Goal: Check status: Check status

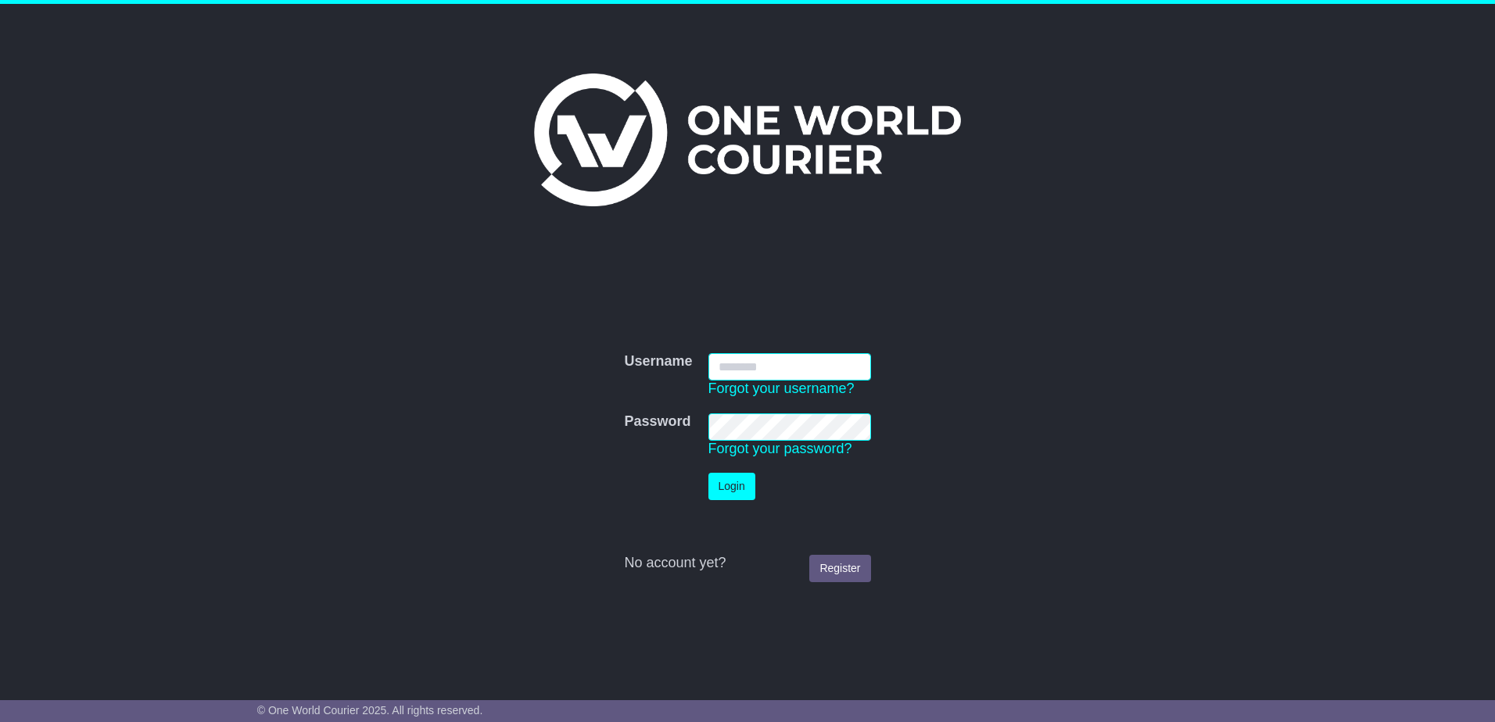
type input "**********"
click at [732, 485] on button "Login" at bounding box center [731, 486] width 47 height 27
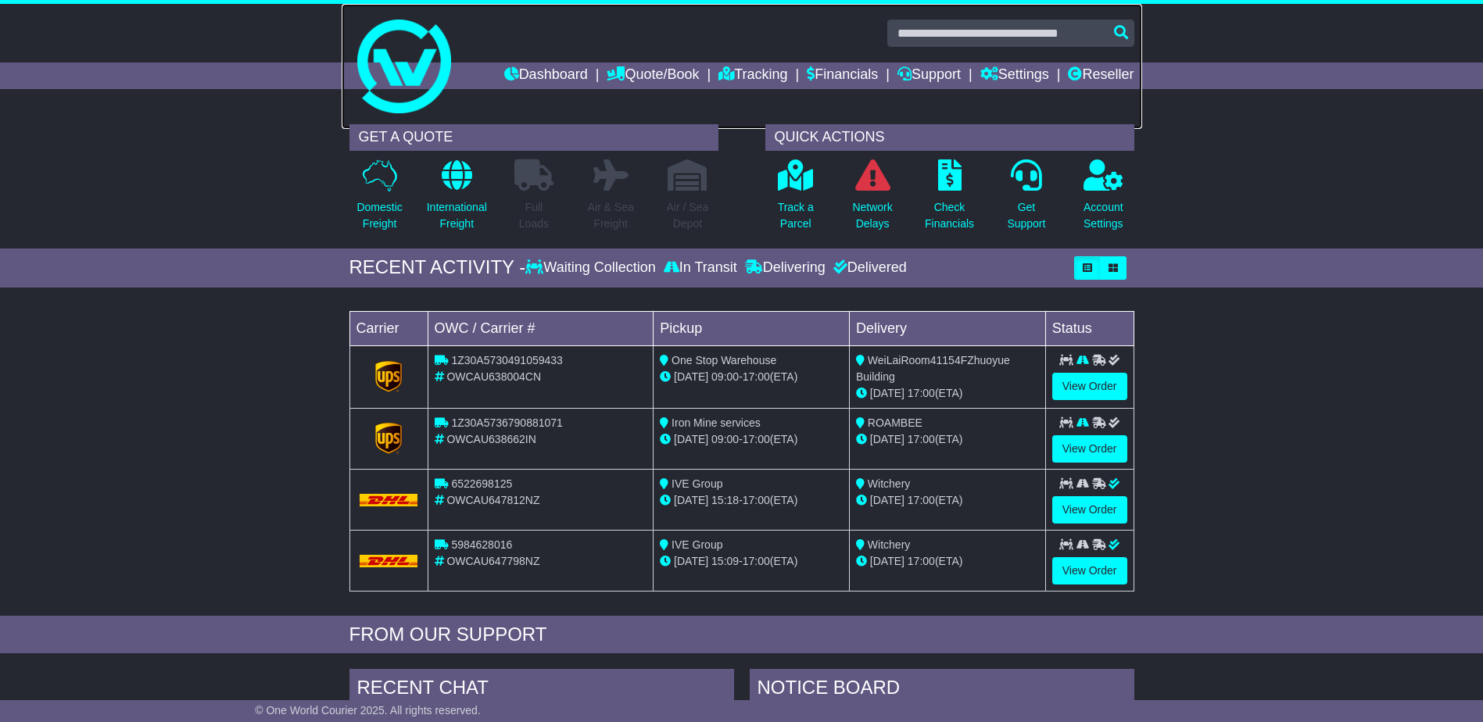
click at [963, 16] on link at bounding box center [742, 66] width 800 height 125
drag, startPoint x: 0, startPoint y: 0, endPoint x: 962, endPoint y: 31, distance: 962.0
click at [962, 31] on input "text" at bounding box center [1010, 33] width 247 height 27
paste input "**********"
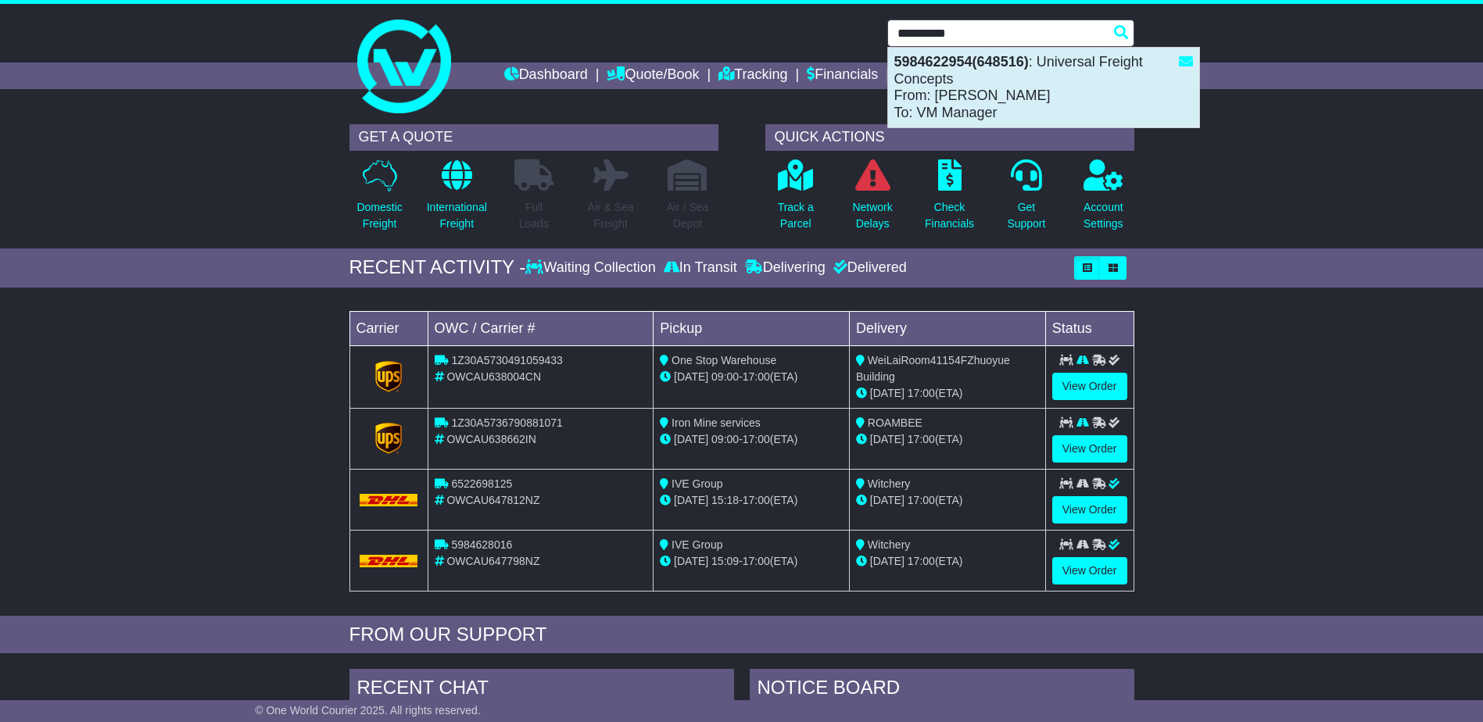
click at [984, 102] on div "5984622954(648516) : Universal Freight Concepts From: [PERSON_NAME] To: VM Mana…" at bounding box center [1043, 88] width 311 height 80
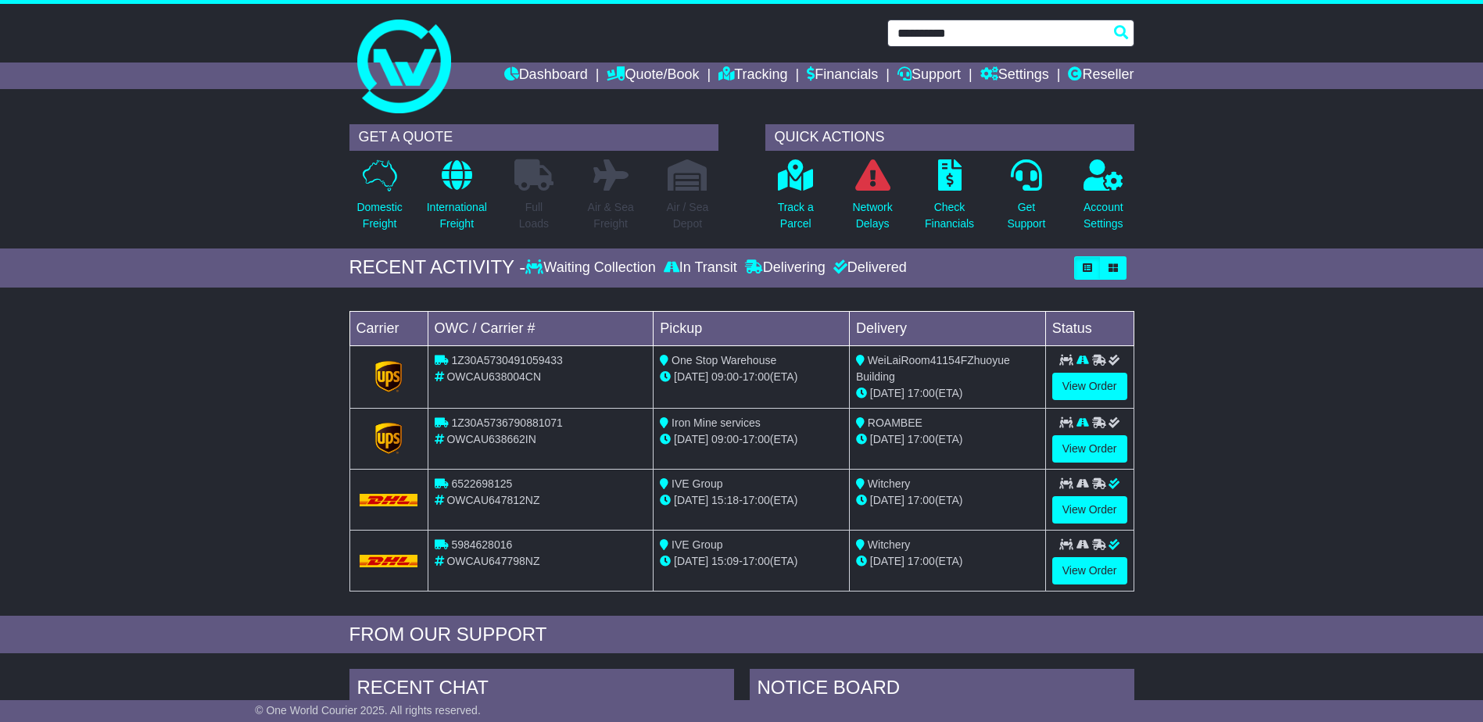
type input "**********"
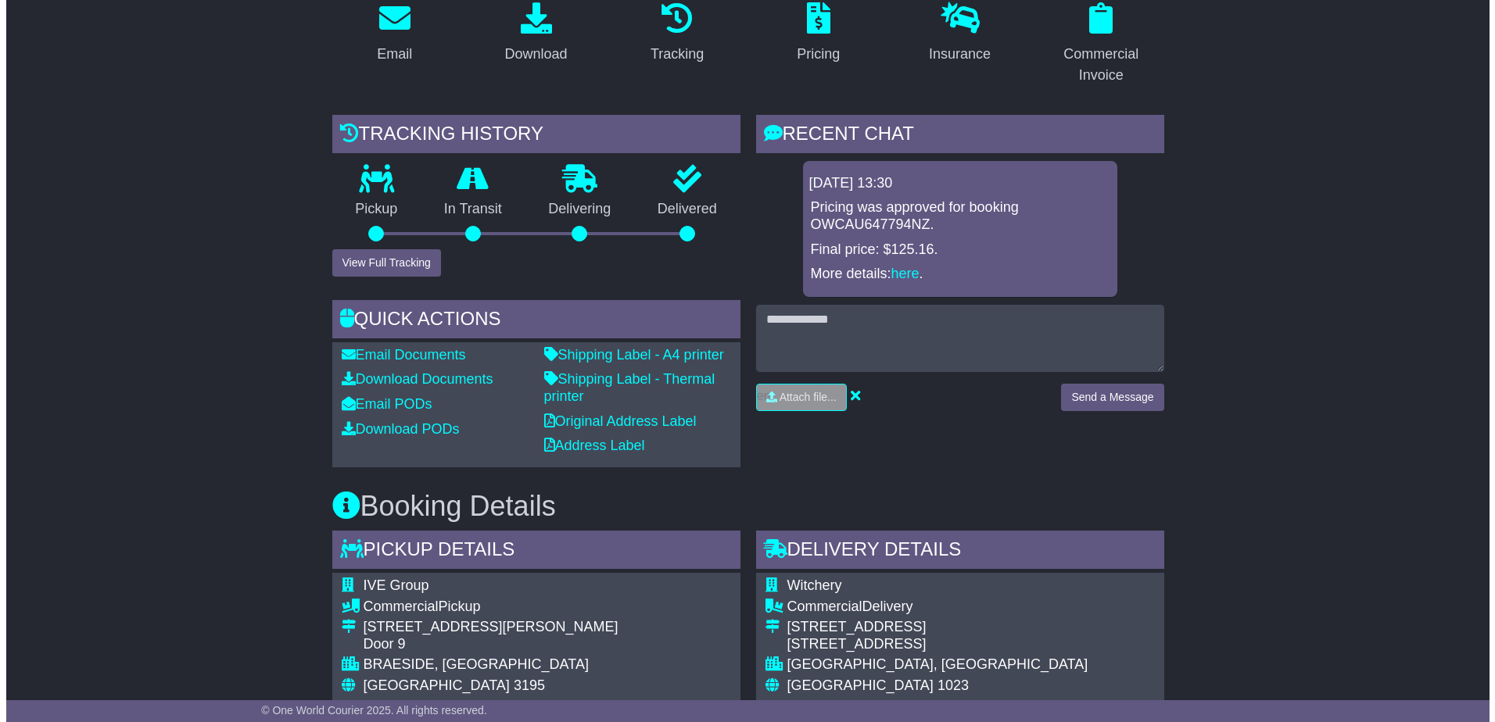
scroll to position [256, 0]
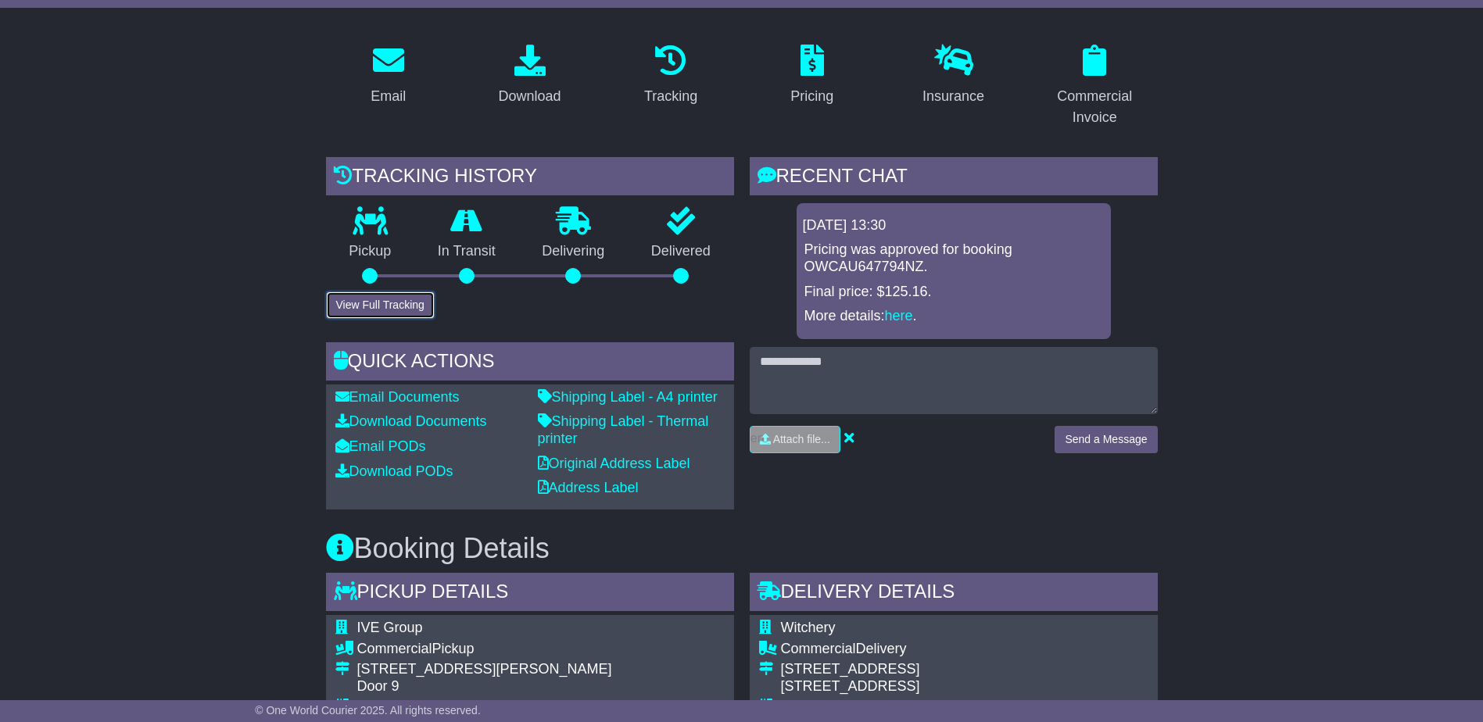
click at [357, 292] on button "View Full Tracking" at bounding box center [380, 305] width 109 height 27
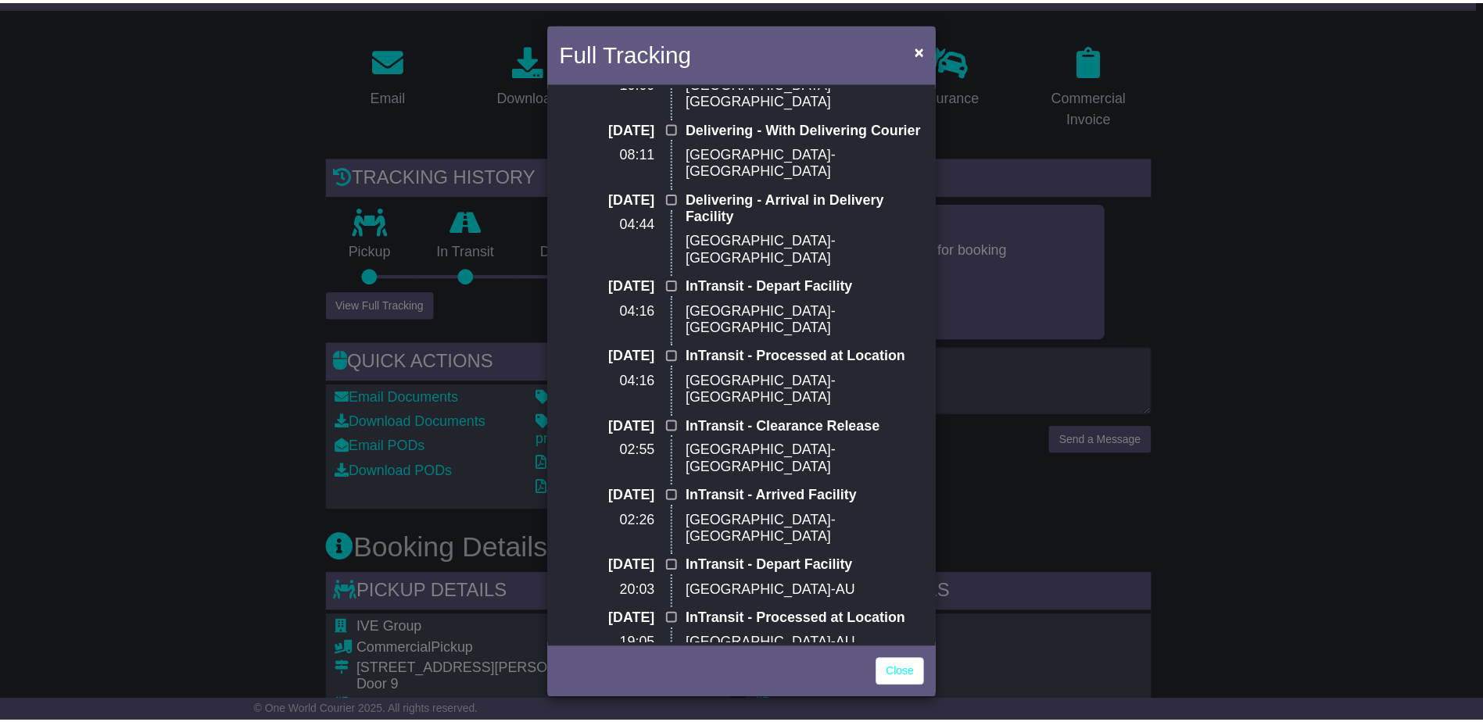
scroll to position [282, 0]
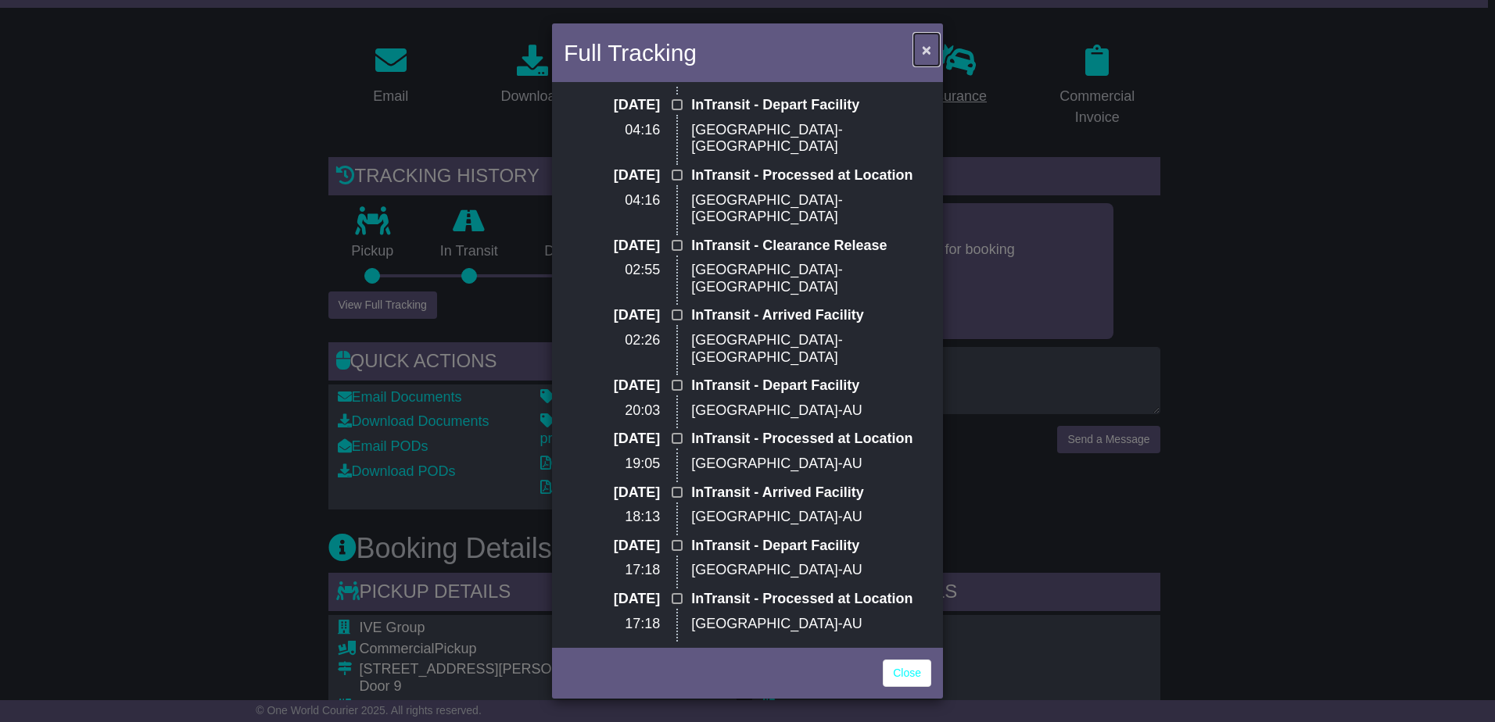
drag, startPoint x: 929, startPoint y: 48, endPoint x: 981, endPoint y: 90, distance: 66.7
click at [929, 48] on span "×" at bounding box center [926, 50] width 9 height 18
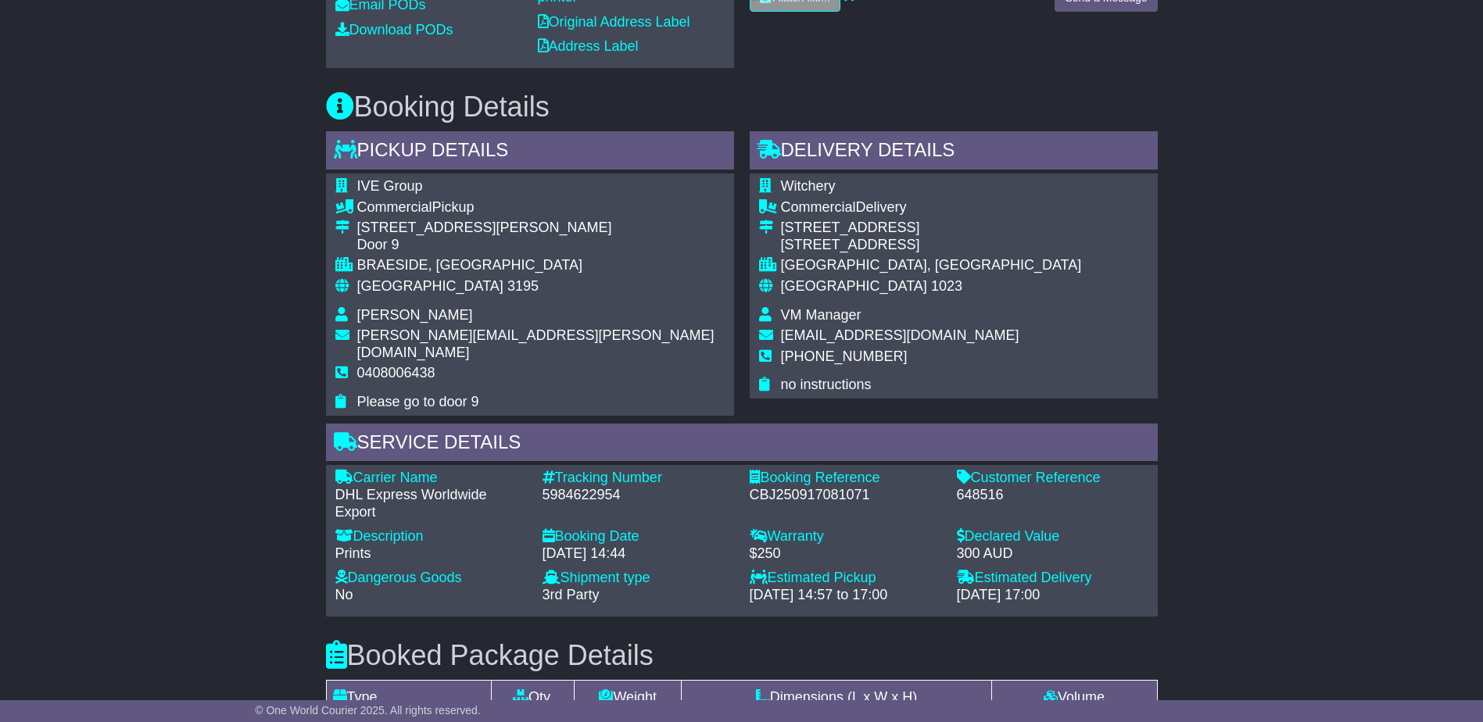
scroll to position [725, 0]
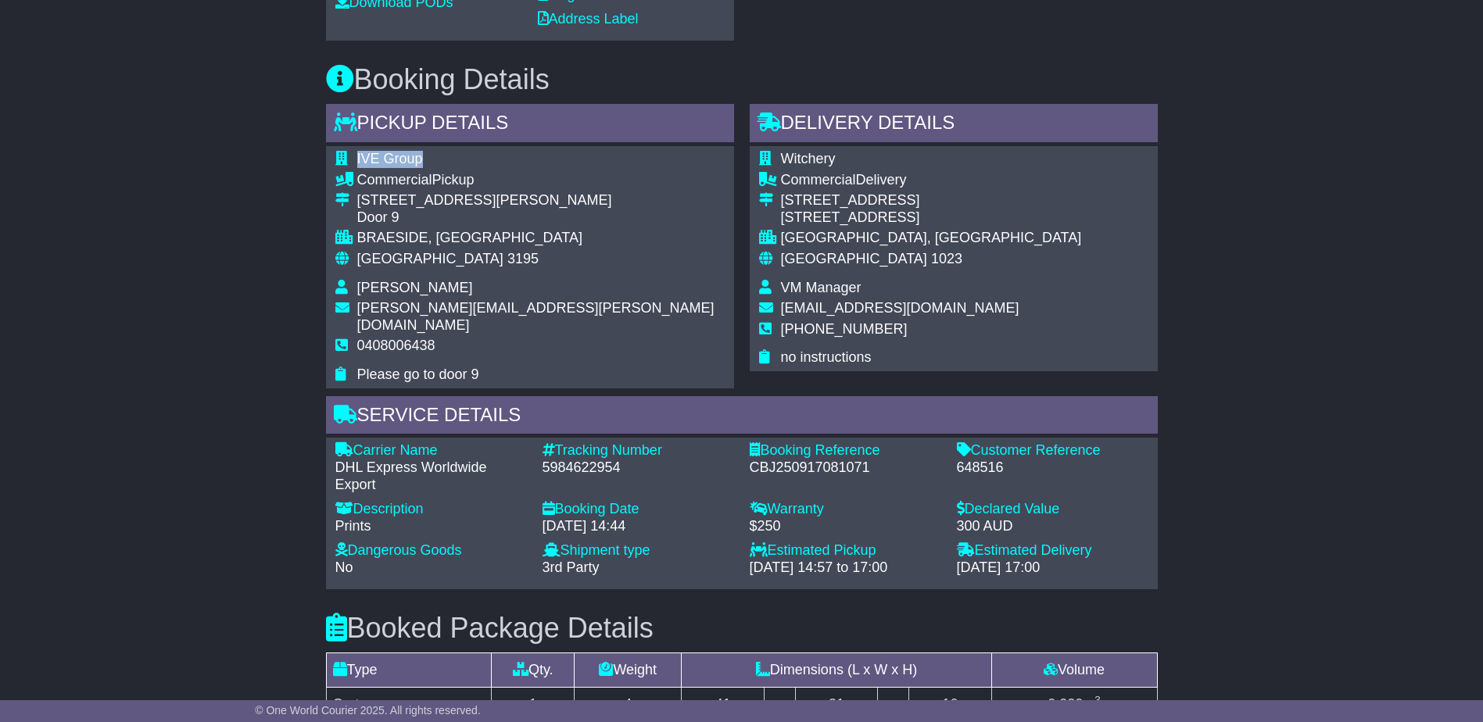
drag, startPoint x: 425, startPoint y: 143, endPoint x: 353, endPoint y: 145, distance: 72.7
click at [353, 151] on tr "IVE Group" at bounding box center [529, 161] width 389 height 21
copy tr "IVE Group"
drag, startPoint x: 449, startPoint y: 267, endPoint x: 357, endPoint y: 275, distance: 91.8
click at [357, 280] on td "[PERSON_NAME]" at bounding box center [540, 290] width 367 height 21
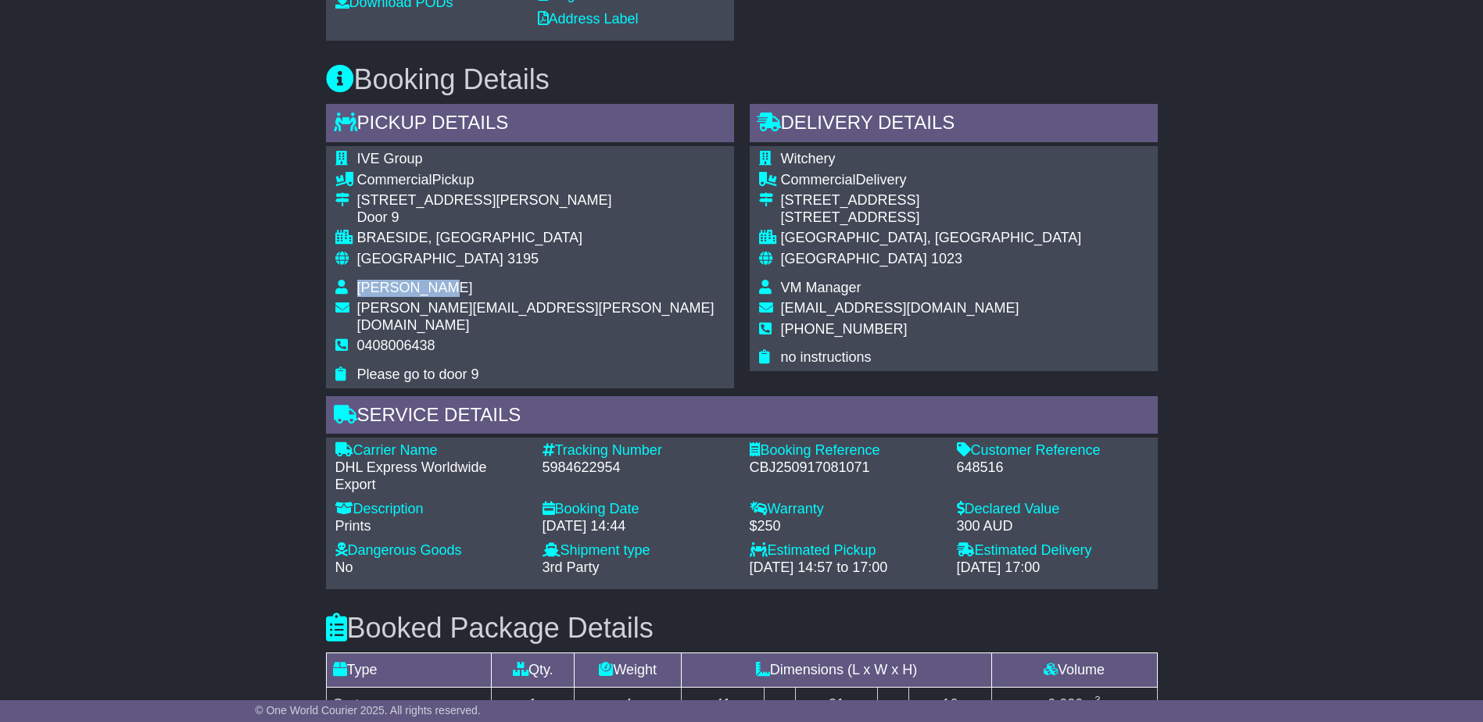
copy span "[PERSON_NAME]"
drag, startPoint x: 446, startPoint y: 181, endPoint x: 357, endPoint y: 185, distance: 89.2
click at [357, 192] on div "[STREET_ADDRESS][PERSON_NAME]" at bounding box center [540, 200] width 367 height 17
copy div "[STREET_ADDRESS][PERSON_NAME]"
drag, startPoint x: 406, startPoint y: 196, endPoint x: 357, endPoint y: 197, distance: 48.5
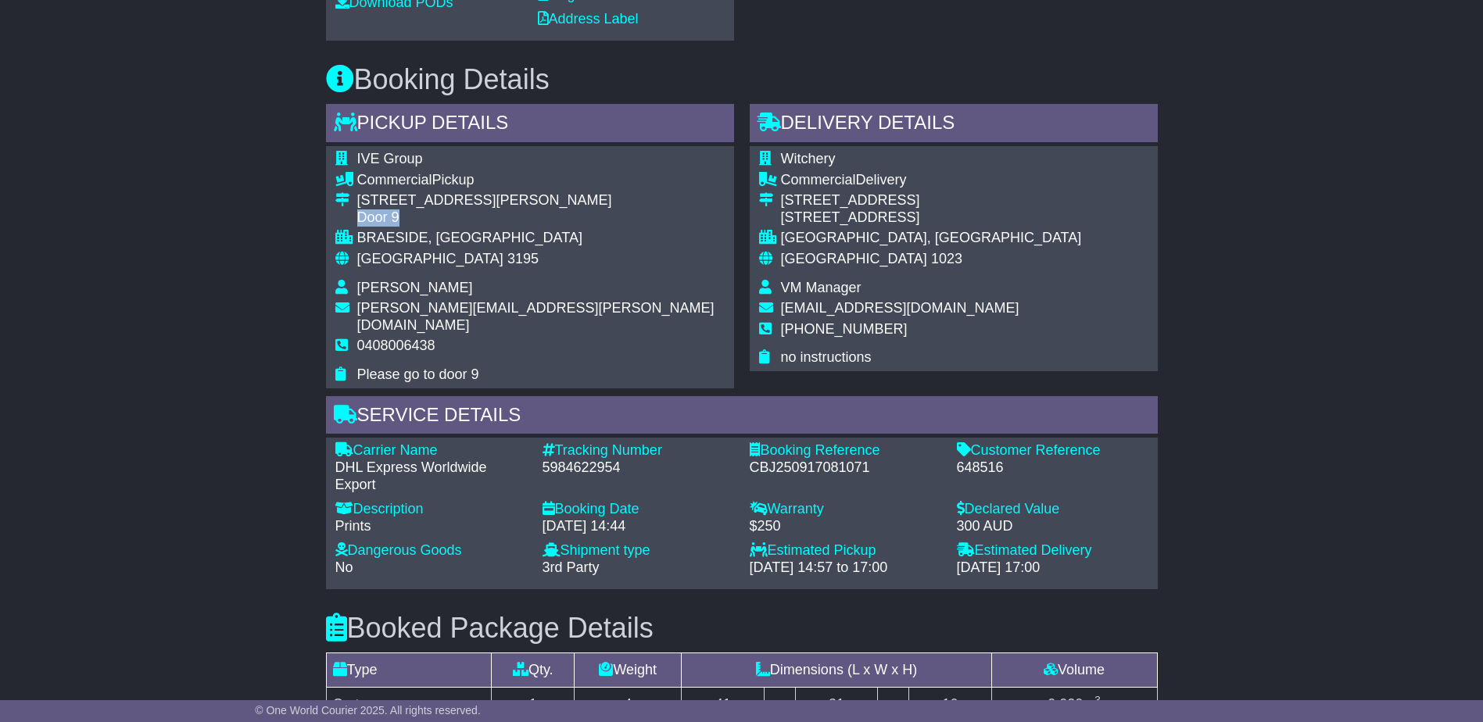
click at [357, 210] on div "Door 9" at bounding box center [540, 218] width 367 height 17
copy div "Door 9"
click at [398, 230] on div "BRAESIDE, [GEOGRAPHIC_DATA]" at bounding box center [540, 238] width 367 height 17
click at [397, 230] on div "BRAESIDE, [GEOGRAPHIC_DATA]" at bounding box center [540, 238] width 367 height 17
copy div "BRAESIDE"
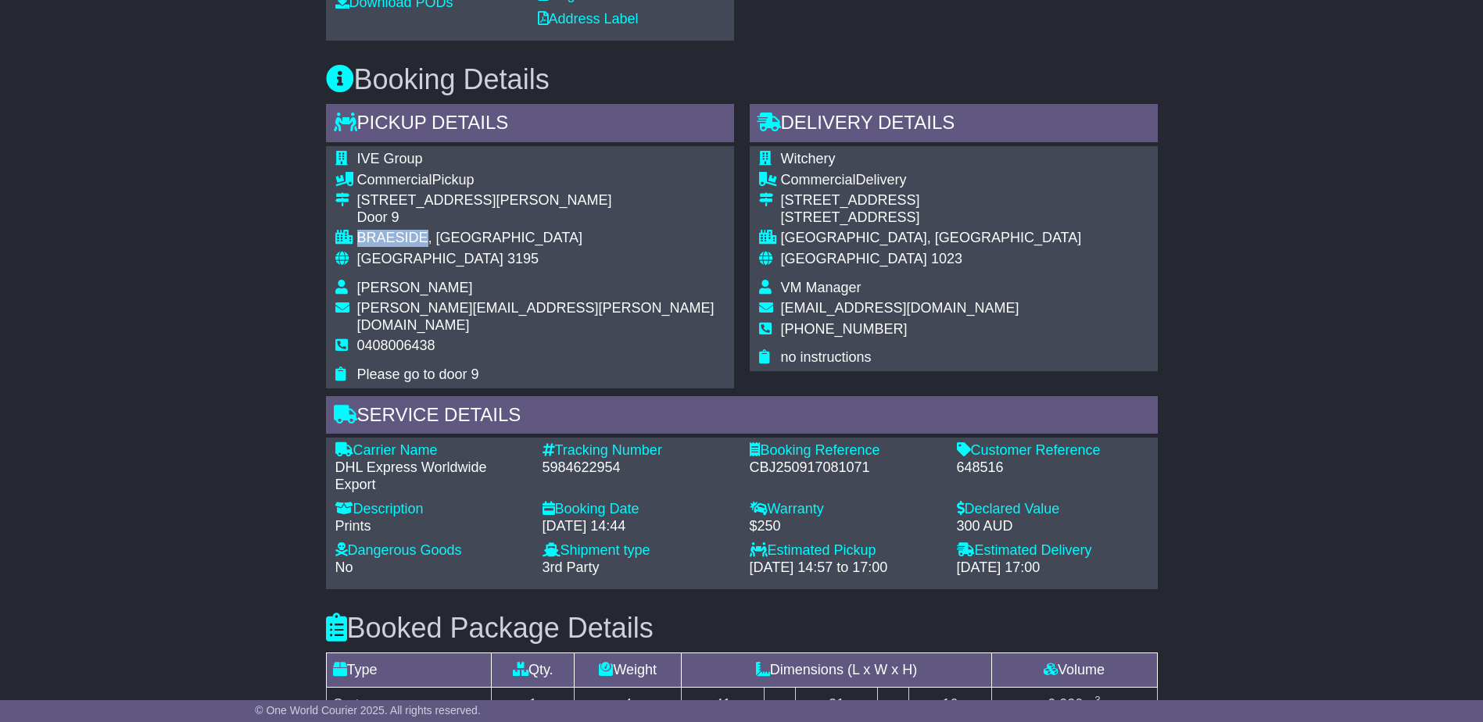
click at [811, 151] on span "Witchery" at bounding box center [808, 159] width 55 height 16
copy span "Witchery"
drag, startPoint x: 861, startPoint y: 271, endPoint x: 783, endPoint y: 273, distance: 77.4
click at [783, 280] on td "VM Manager" at bounding box center [931, 290] width 301 height 21
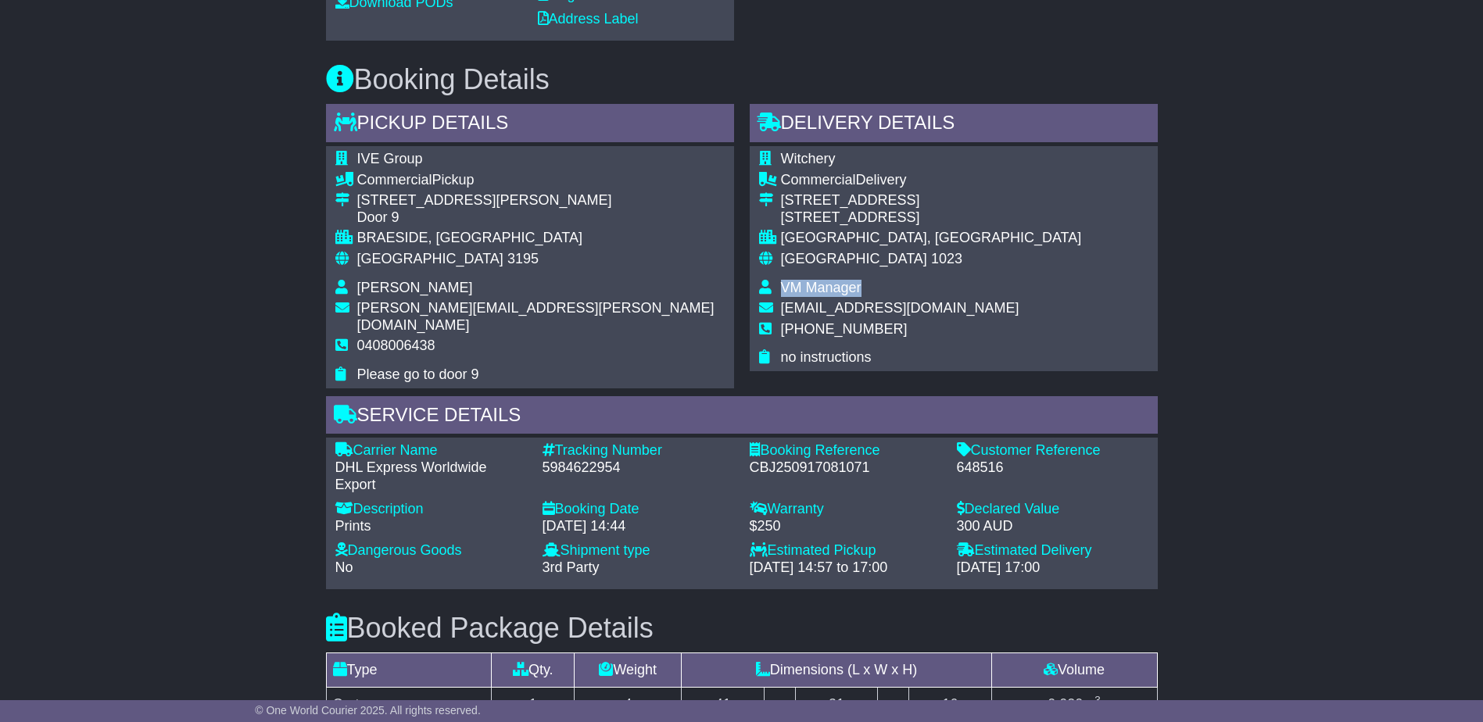
copy span "VM Manager"
drag, startPoint x: 868, startPoint y: 311, endPoint x: 783, endPoint y: 310, distance: 85.2
click at [783, 321] on td "+64 9 952 3882" at bounding box center [931, 335] width 301 height 29
copy span "+64 9 952 3882"
drag, startPoint x: 442, startPoint y: 312, endPoint x: 358, endPoint y: 313, distance: 83.6
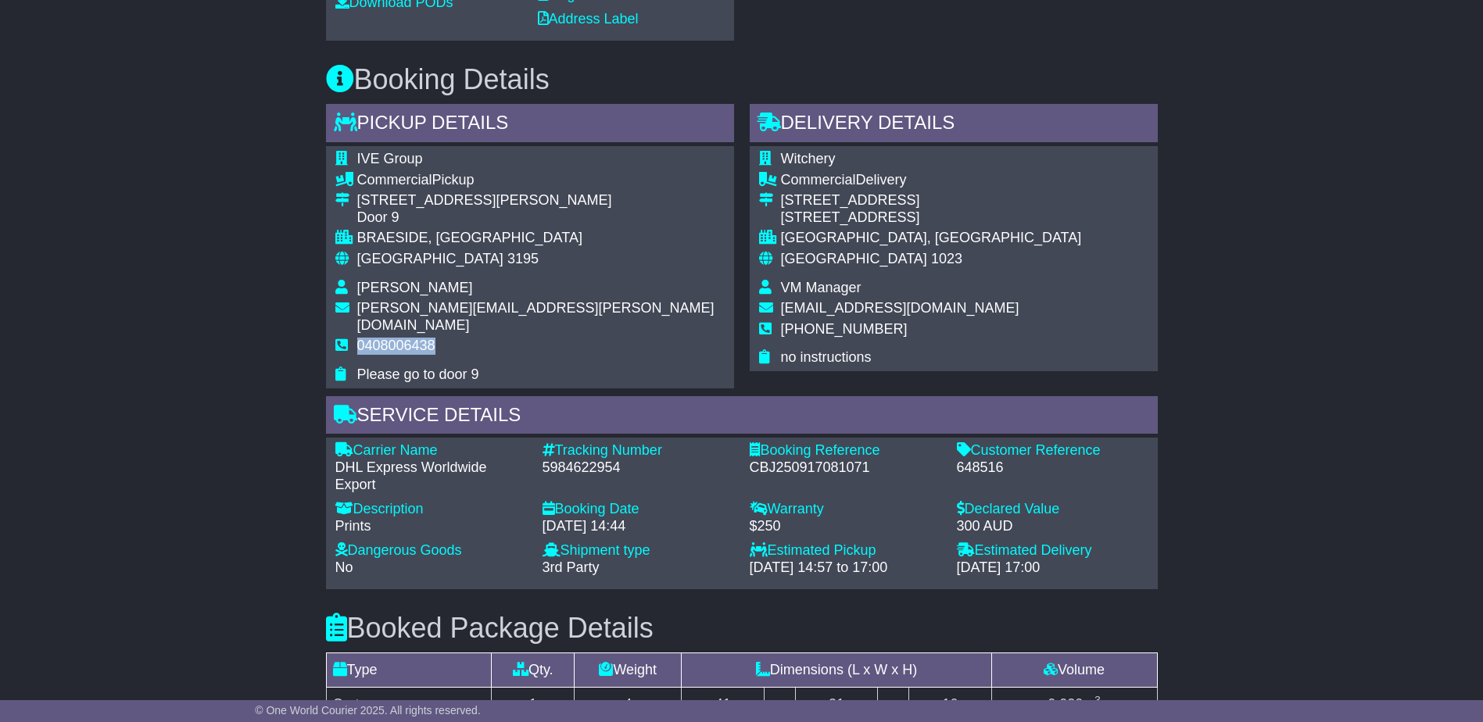
click at [358, 338] on td "0408006438" at bounding box center [540, 352] width 367 height 29
copy span "0408006438"
drag, startPoint x: 1035, startPoint y: 199, endPoint x: 804, endPoint y: 202, distance: 230.6
click at [804, 202] on div "Witchery Commercial Delivery 277 Broadway Shop 265, Level 2, Westfield Newmarke…" at bounding box center [954, 258] width 408 height 225
drag, startPoint x: 804, startPoint y: 202, endPoint x: 852, endPoint y: 201, distance: 47.7
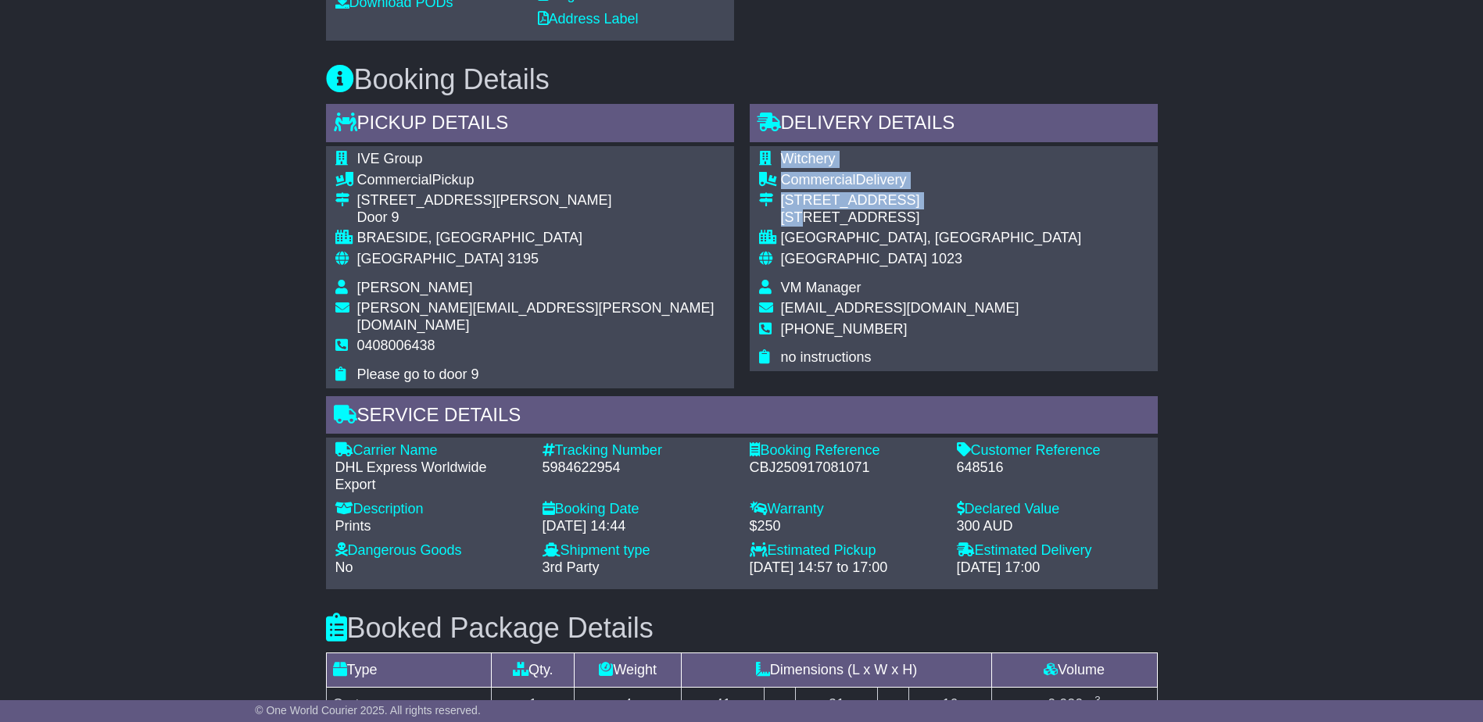
click at [852, 210] on div "Shop 265, Level 2, Westfield Newmarket" at bounding box center [931, 218] width 301 height 17
click at [1039, 202] on div "Witchery Commercial Delivery 277 Broadway Shop 265, Level 2, Westfield Newmarke…" at bounding box center [954, 258] width 408 height 225
drag, startPoint x: 867, startPoint y: 186, endPoint x: 780, endPoint y: 186, distance: 86.8
click at [781, 192] on div "277 Broadway" at bounding box center [931, 200] width 301 height 17
copy div "277 Broadway"
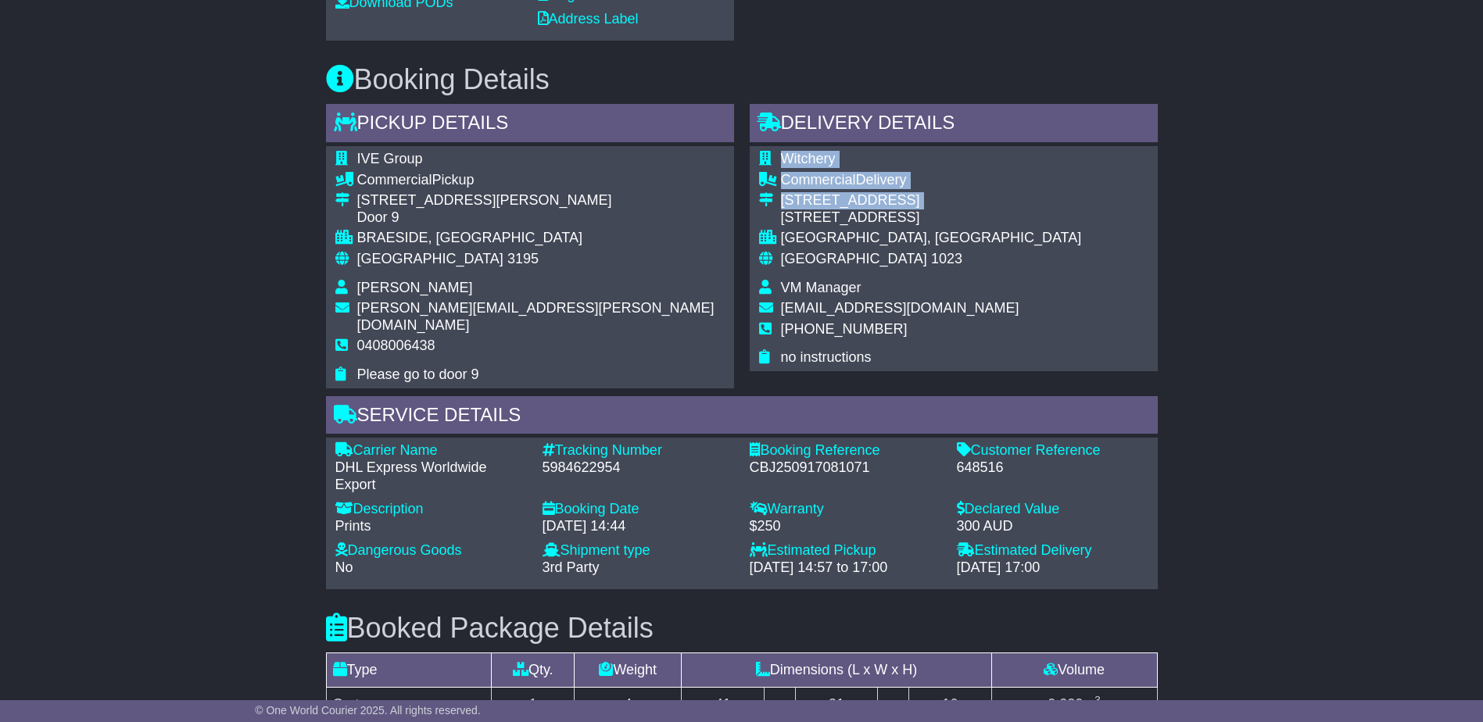
drag, startPoint x: 1031, startPoint y: 196, endPoint x: 782, endPoint y: 204, distance: 249.5
click at [782, 204] on div "Witchery Commercial Delivery 277 Broadway Shop 265, Level 2, Westfield Newmarke…" at bounding box center [954, 258] width 408 height 225
click at [782, 210] on div "Shop 265, Level 2, Westfield Newmarket" at bounding box center [931, 218] width 301 height 17
drag, startPoint x: 779, startPoint y: 202, endPoint x: 879, endPoint y: 198, distance: 101.0
click at [879, 198] on tr "277 Broadway Shop 265, Level 2, Westfield Newmarket" at bounding box center [920, 211] width 323 height 38
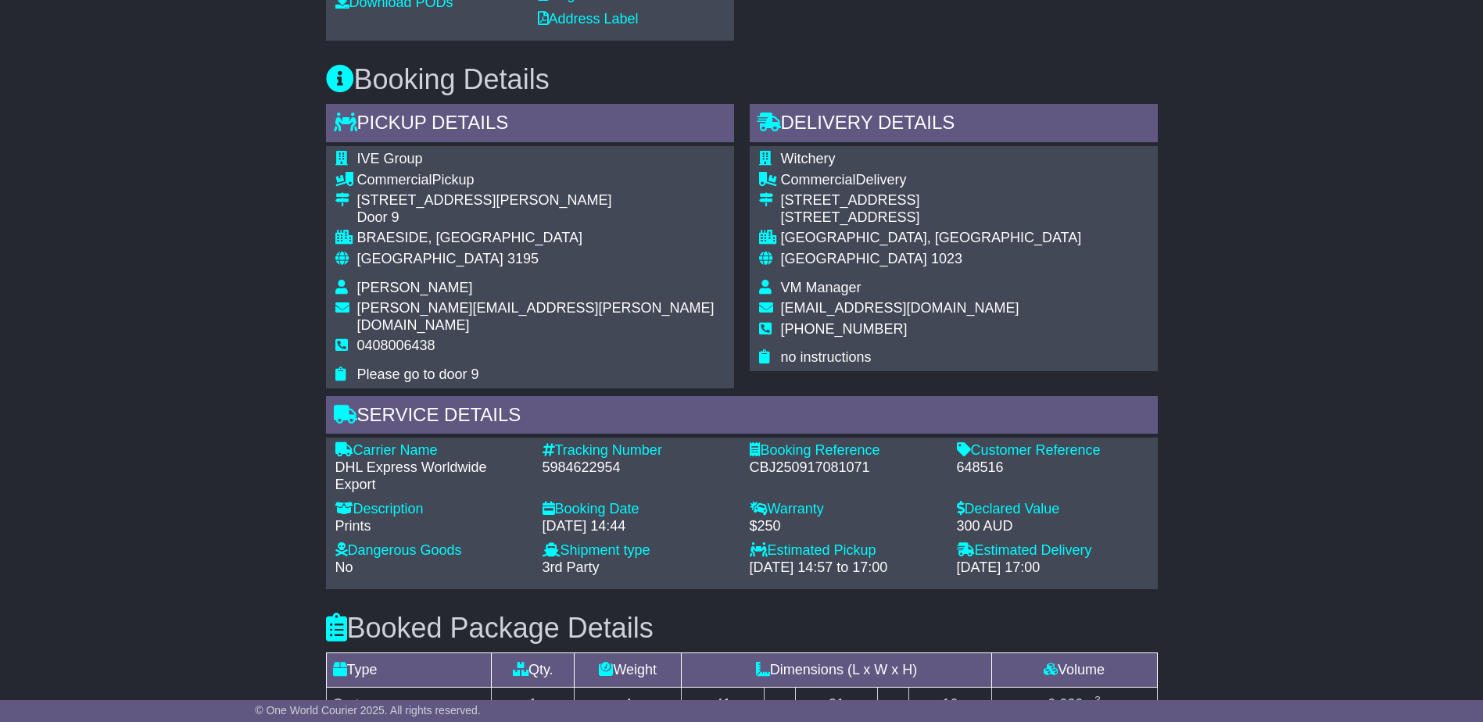
drag, startPoint x: 879, startPoint y: 198, endPoint x: 871, endPoint y: 202, distance: 9.4
click at [880, 210] on div "Shop 265, Level 2, Westfield Newmarket" at bounding box center [931, 218] width 301 height 17
drag, startPoint x: 781, startPoint y: 199, endPoint x: 1029, endPoint y: 199, distance: 247.8
click at [1029, 210] on div "Shop 265, Level 2, Westfield Newmarket" at bounding box center [931, 218] width 301 height 17
click at [822, 230] on div "NEWMARKET, Auckland" at bounding box center [931, 238] width 301 height 17
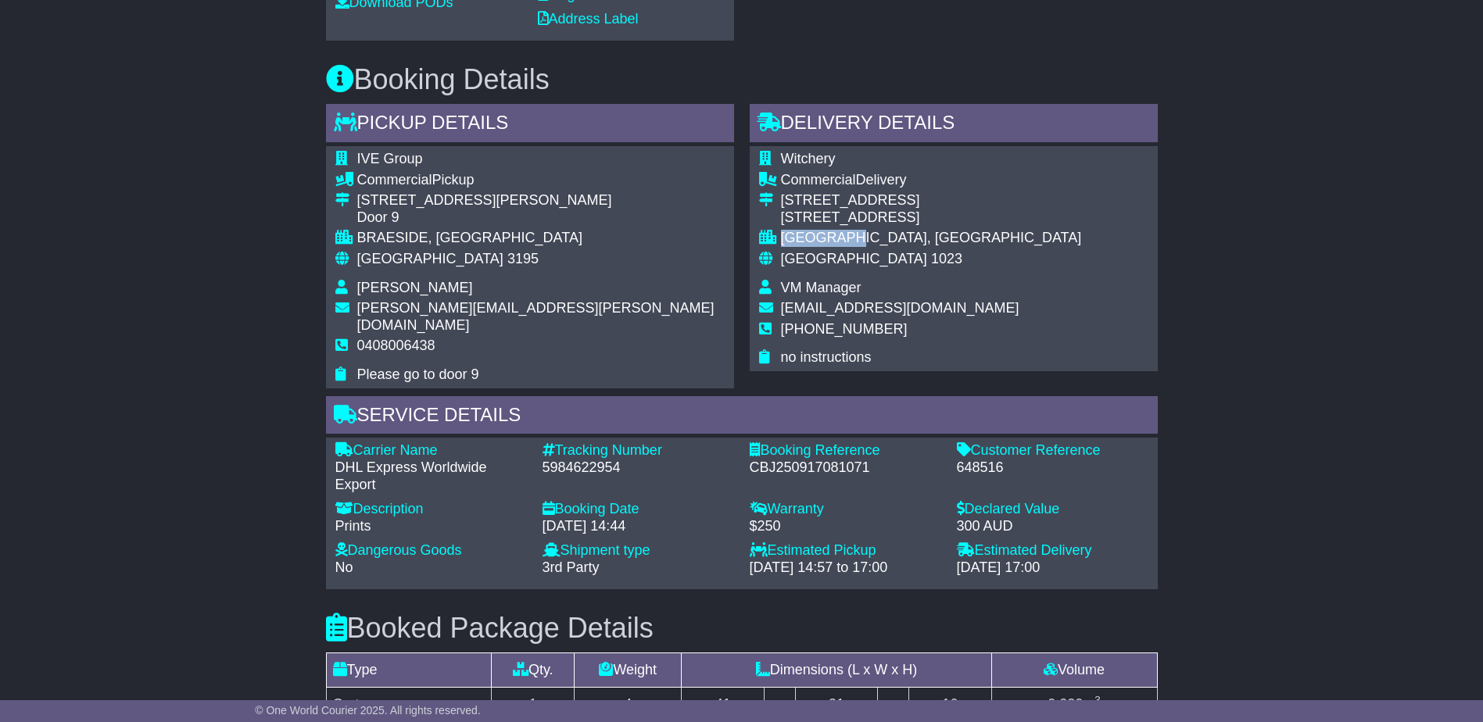
click at [822, 230] on div "NEWMARKET, Auckland" at bounding box center [931, 238] width 301 height 17
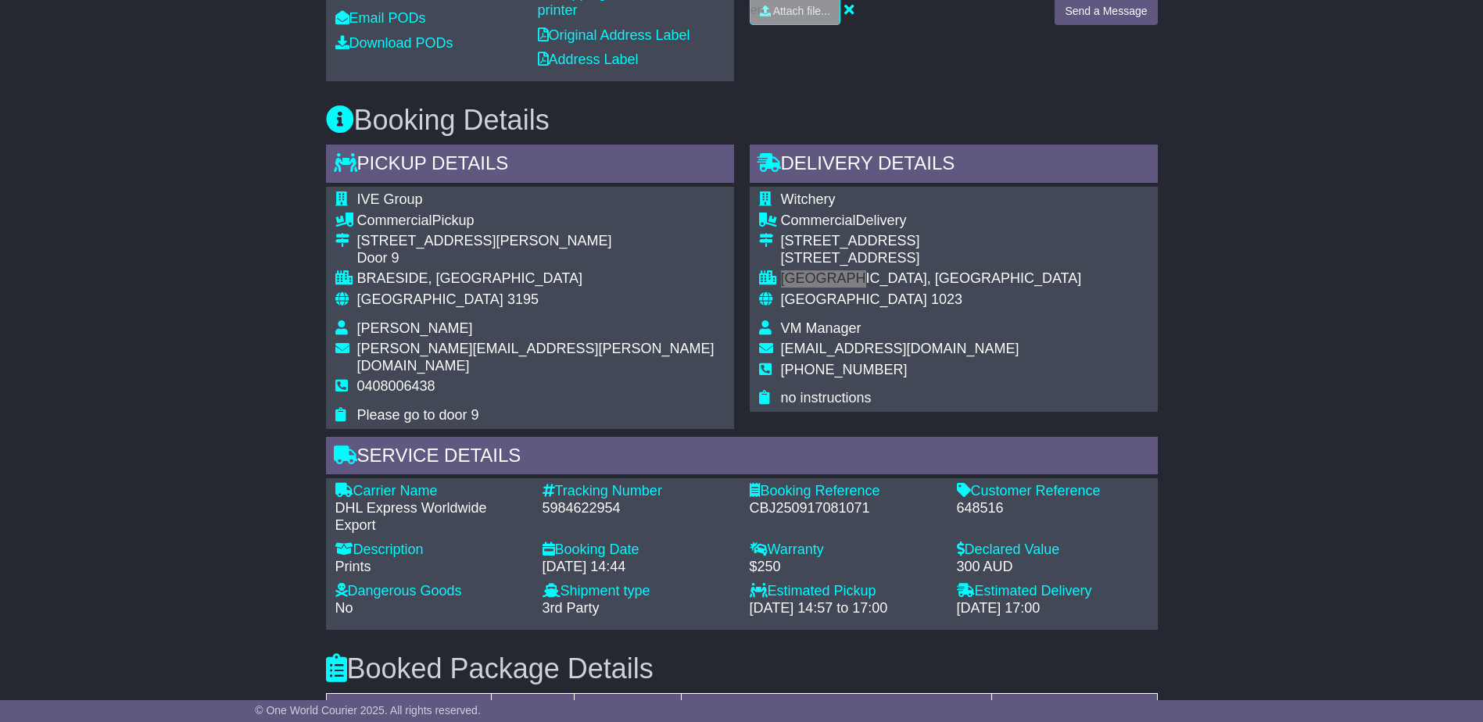
scroll to position [568, 0]
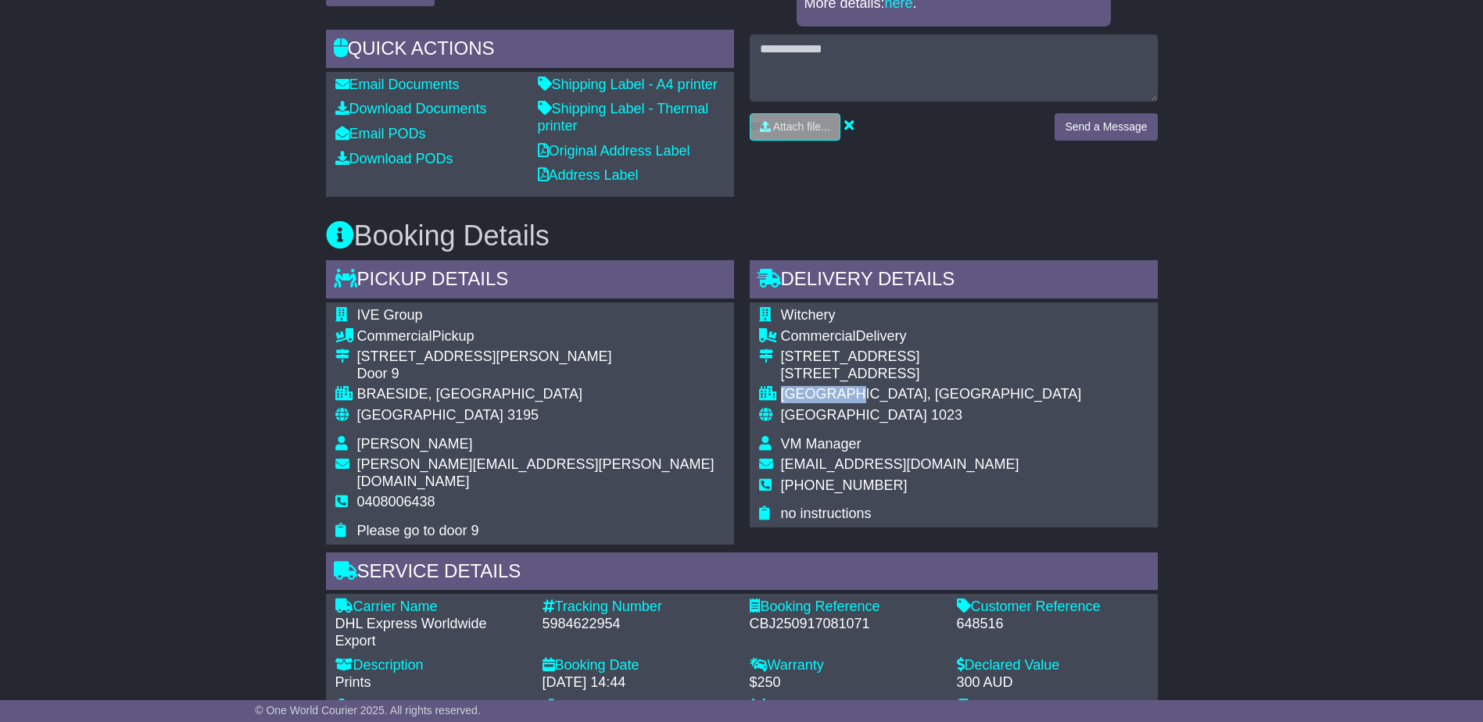
click at [836, 386] on div "NEWMARKET, Auckland" at bounding box center [931, 394] width 301 height 17
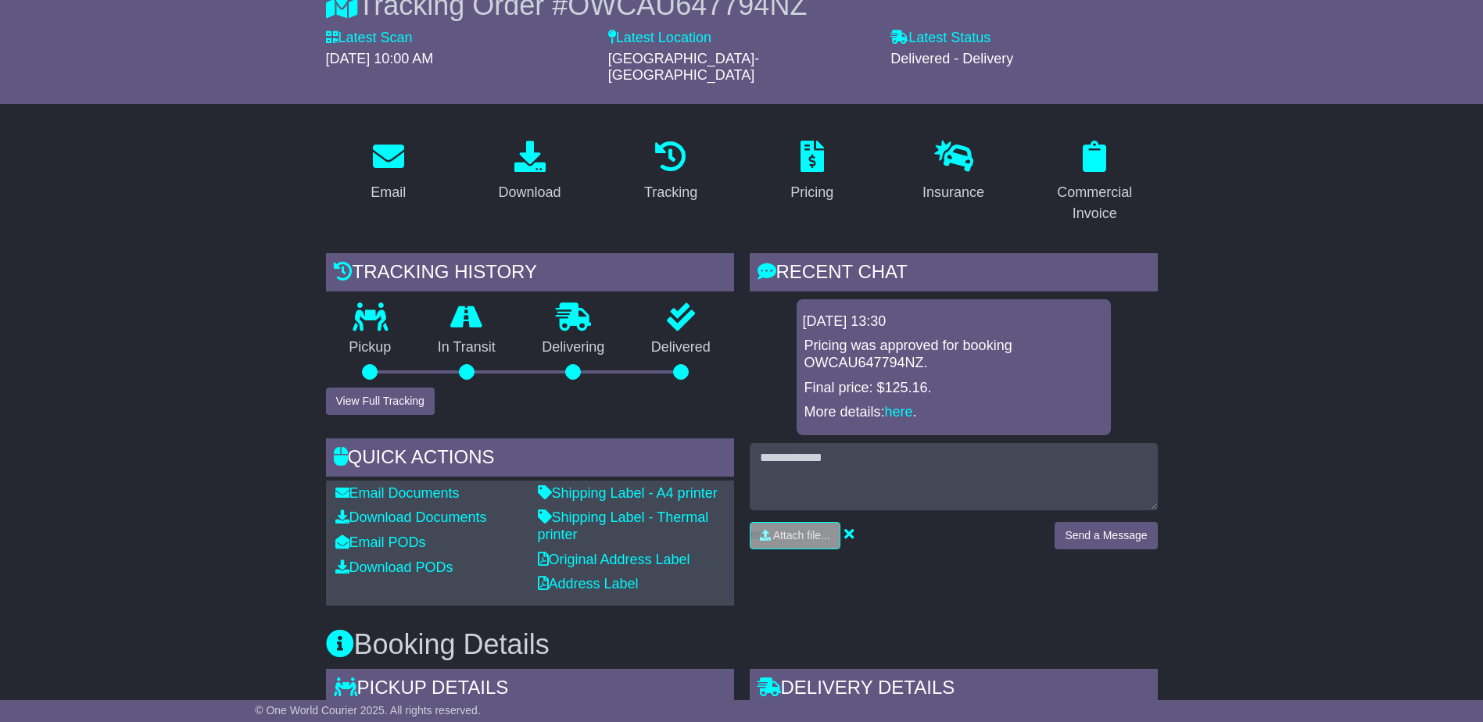
scroll to position [0, 0]
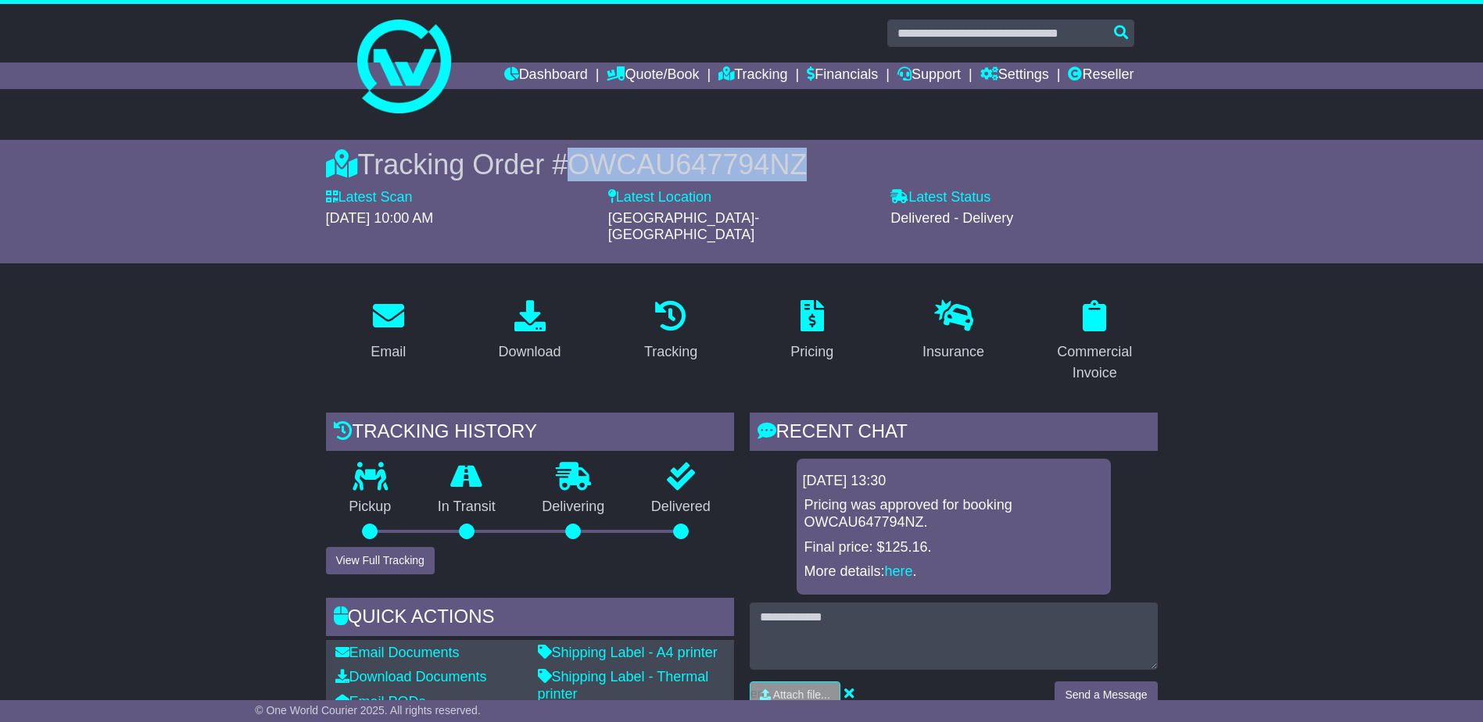
drag, startPoint x: 797, startPoint y: 170, endPoint x: 568, endPoint y: 168, distance: 229.8
click at [568, 168] on div "Tracking Order # OWCAU647794NZ" at bounding box center [742, 165] width 832 height 34
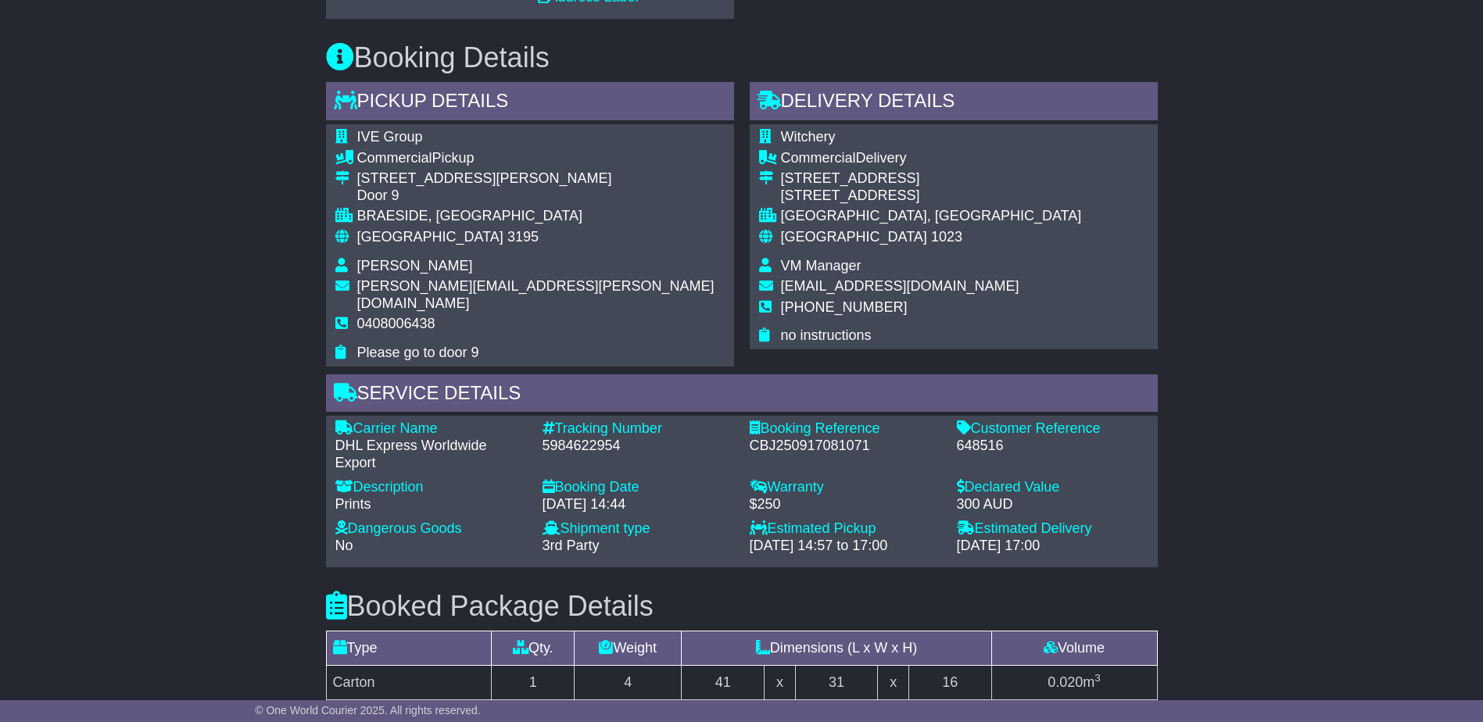
scroll to position [782, 0]
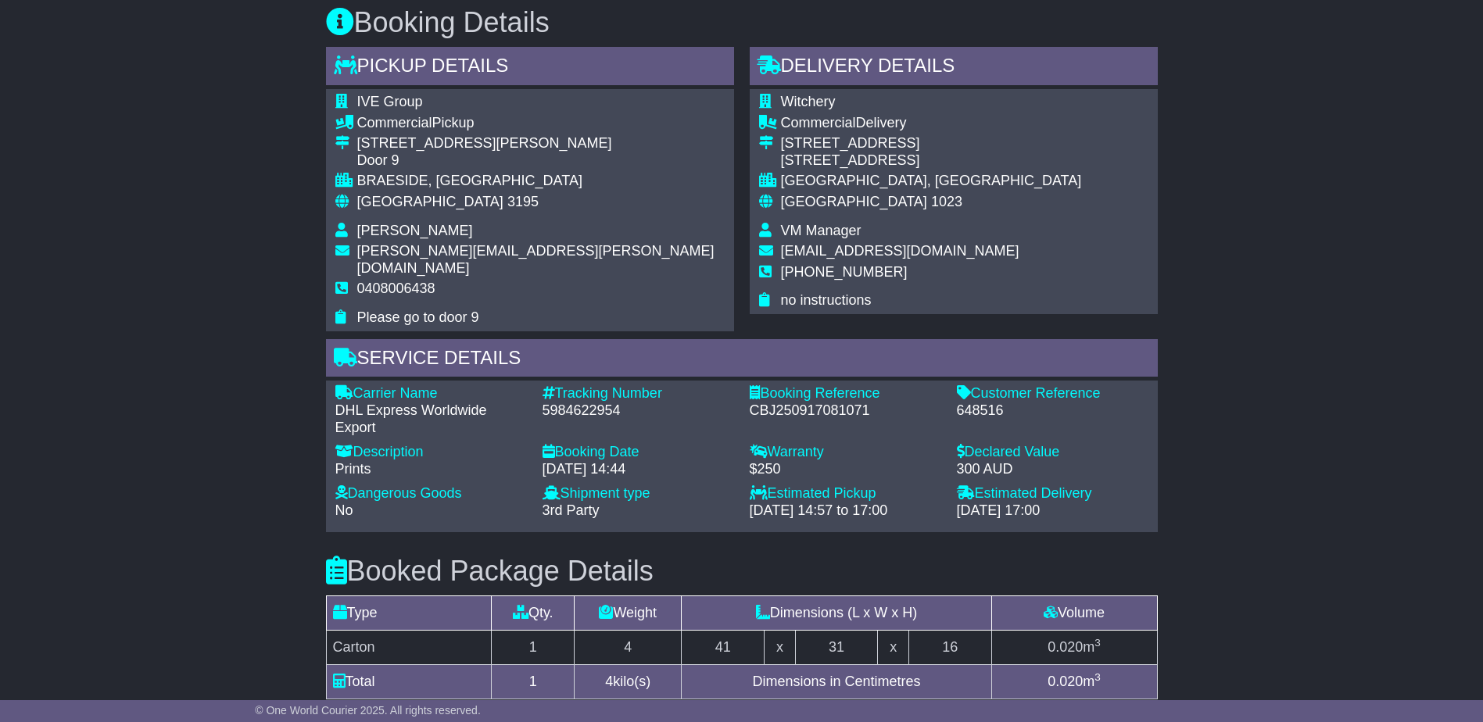
click at [975, 403] on div "648516" at bounding box center [1053, 411] width 192 height 17
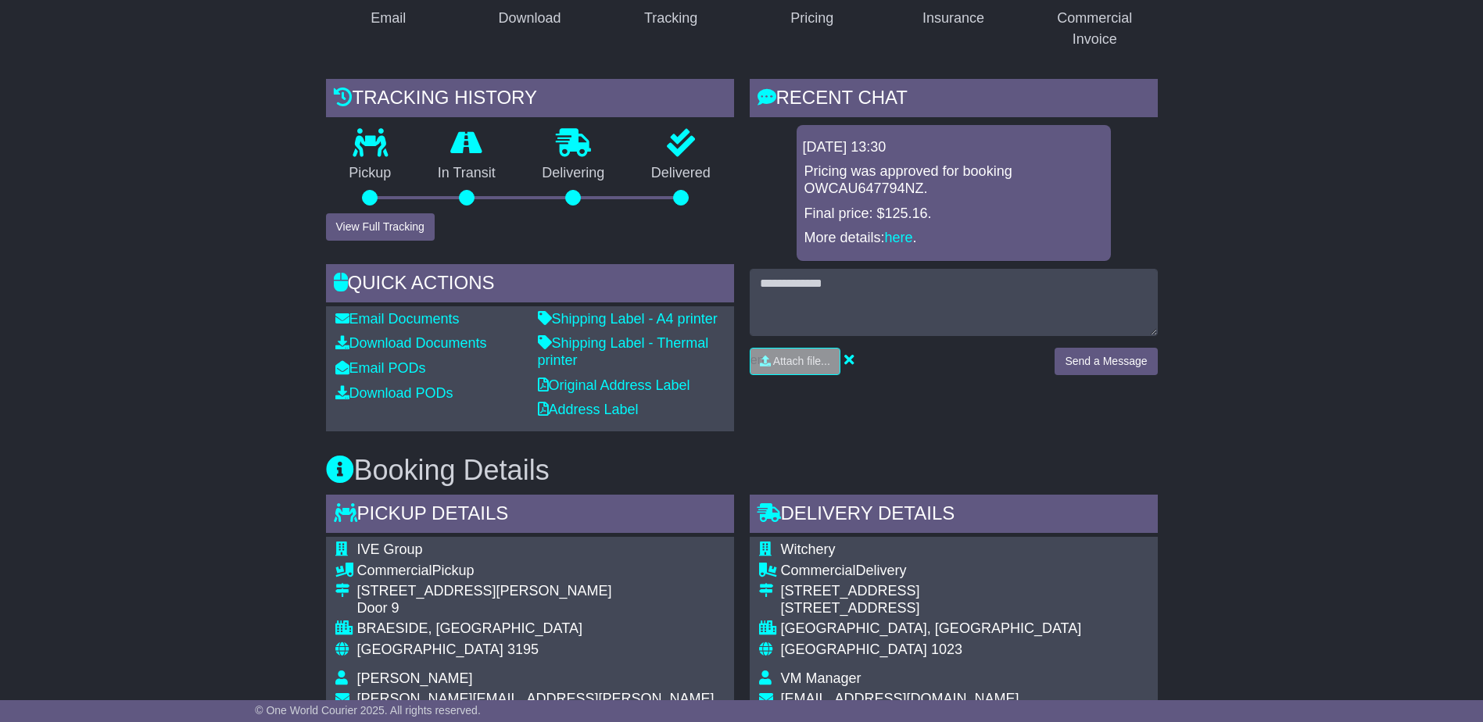
scroll to position [0, 0]
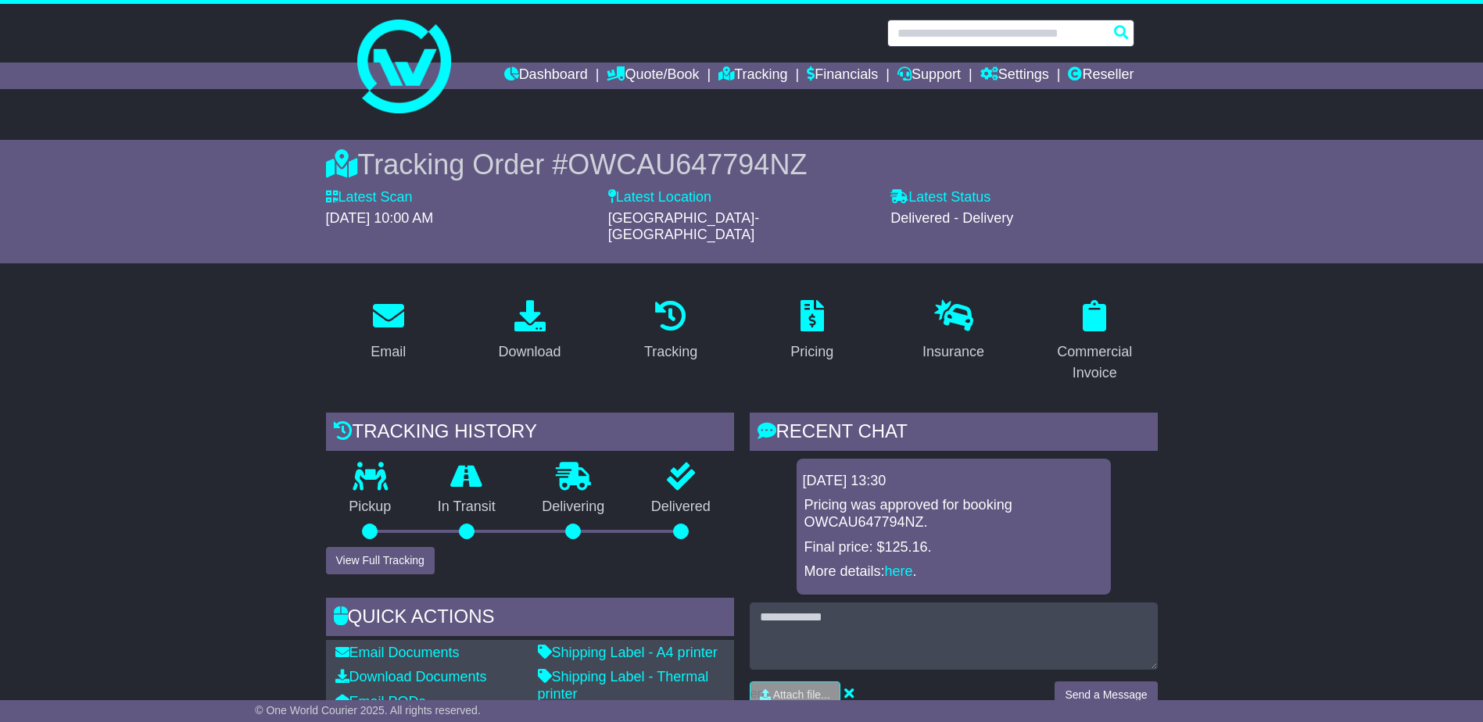
click at [987, 32] on input "text" at bounding box center [1010, 33] width 247 height 27
paste input "**********"
type input "**********"
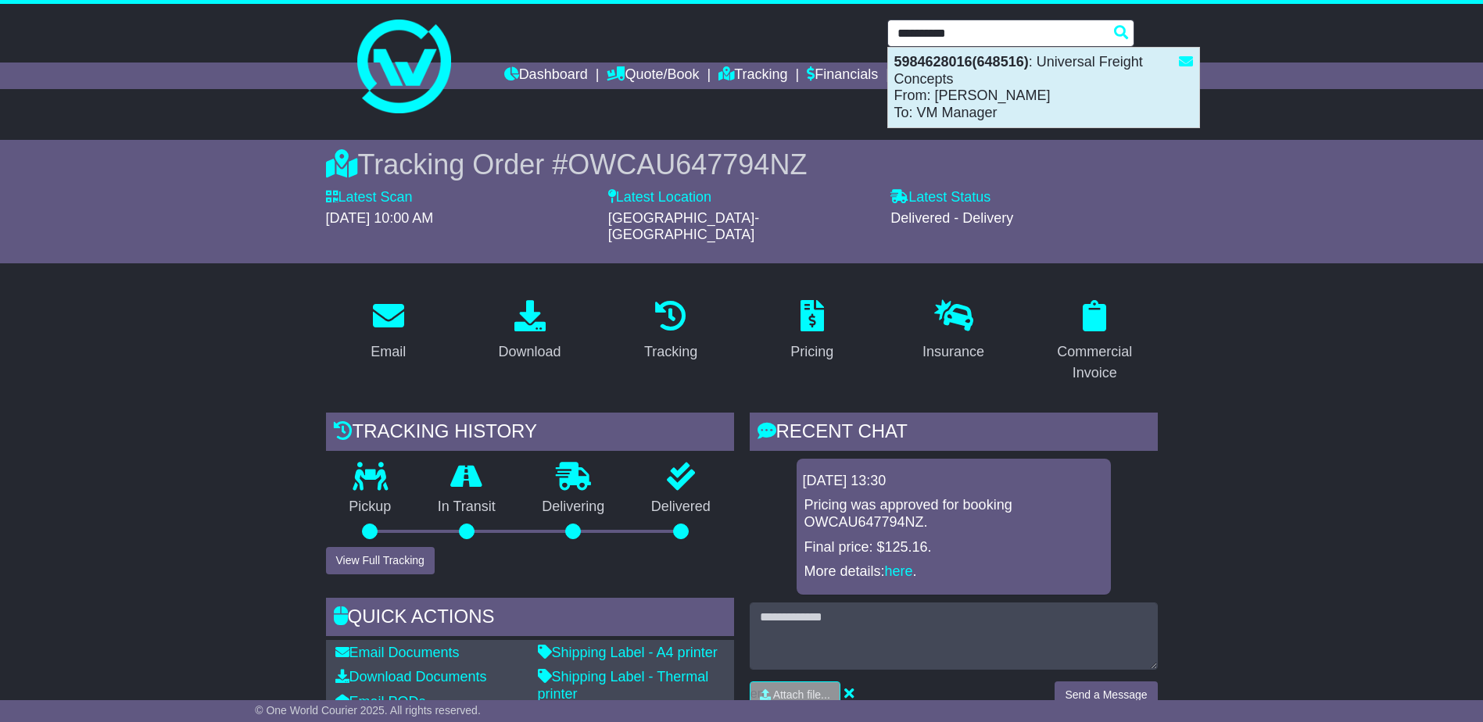
click at [1080, 95] on div "5984628016(648516) : Universal Freight Concepts From: James Nowak To: VM Manager" at bounding box center [1043, 88] width 311 height 80
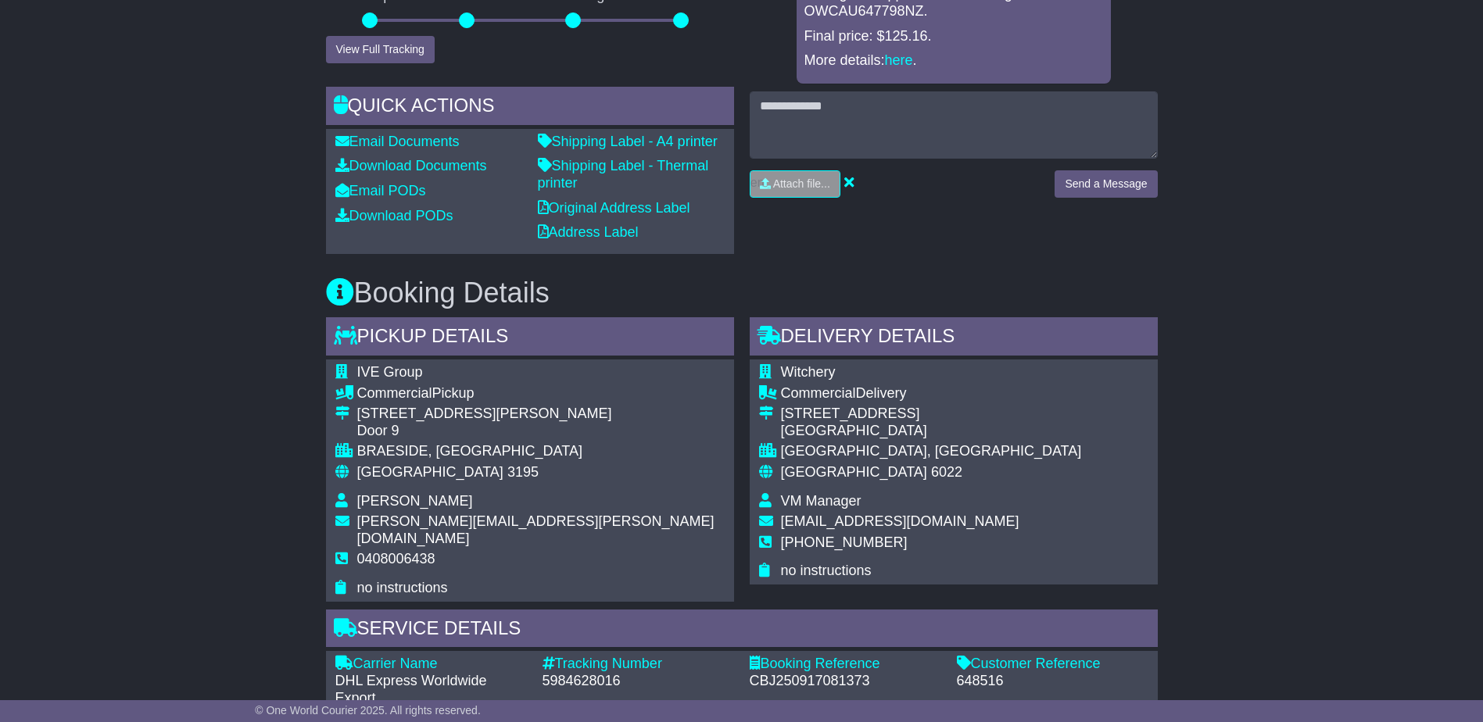
scroll to position [547, 0]
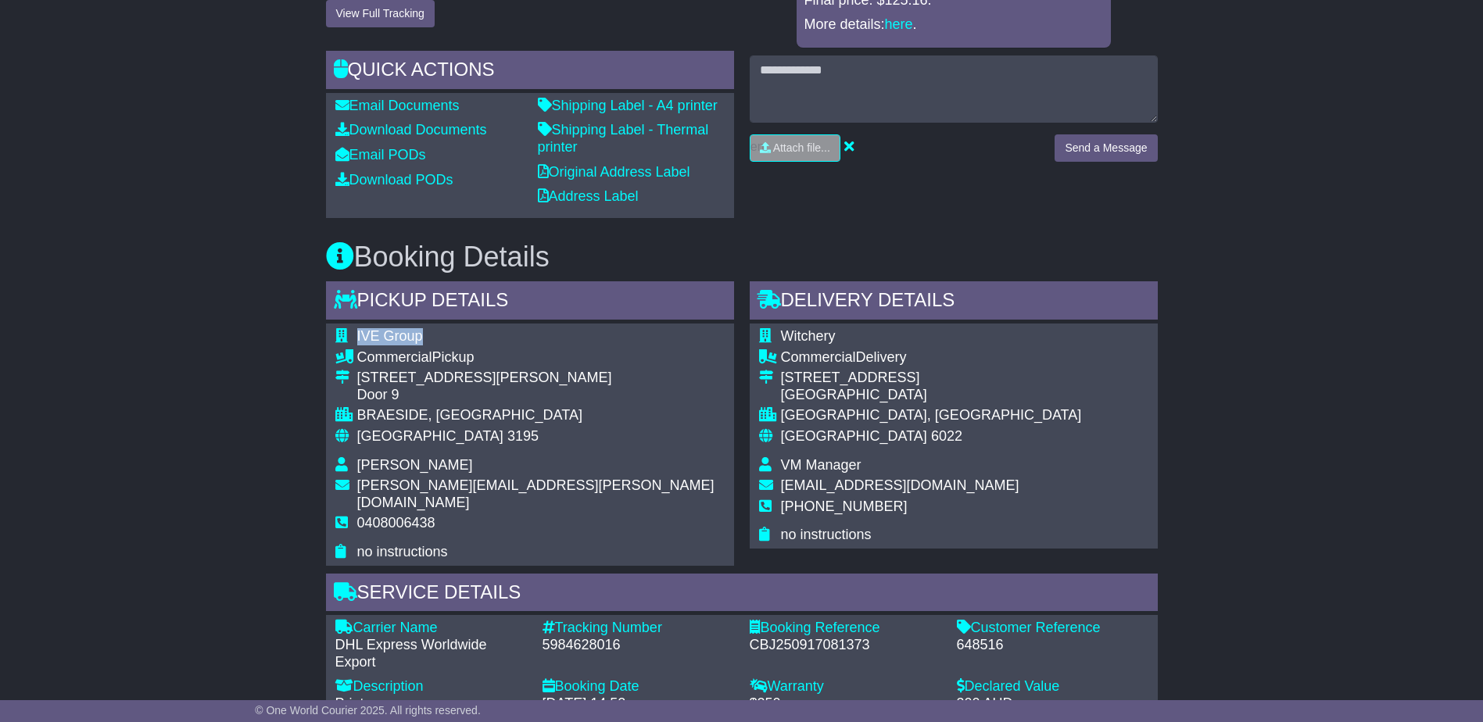
drag, startPoint x: 426, startPoint y: 318, endPoint x: 353, endPoint y: 321, distance: 72.7
click at [353, 328] on tr "IVE Group" at bounding box center [529, 338] width 389 height 21
copy tr "IVE Group"
click at [809, 328] on span "Witchery" at bounding box center [808, 336] width 55 height 16
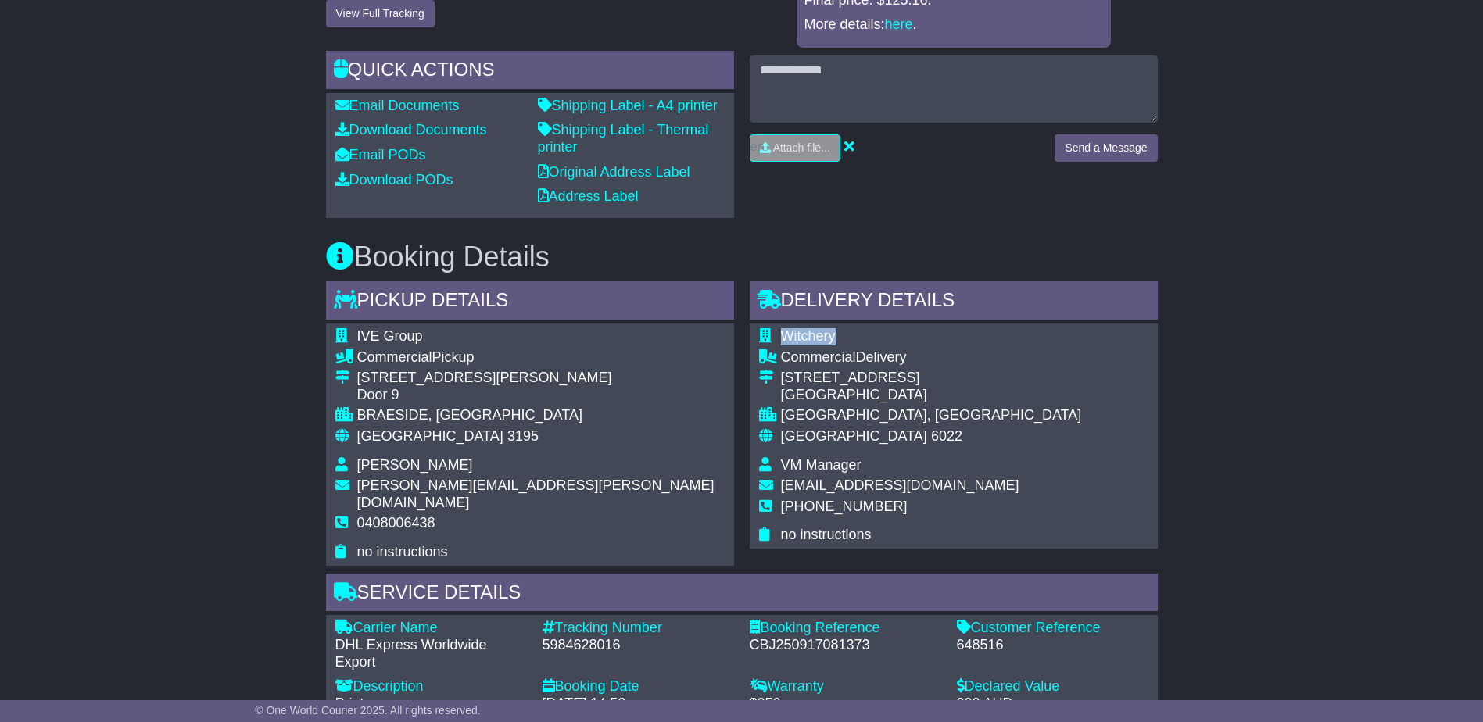
copy span "Witchery"
drag, startPoint x: 862, startPoint y: 448, endPoint x: 780, endPoint y: 450, distance: 82.1
click at [781, 457] on td "VM Manager" at bounding box center [931, 467] width 301 height 21
copy span "VM Manager"
drag, startPoint x: 904, startPoint y: 375, endPoint x: 780, endPoint y: 363, distance: 124.8
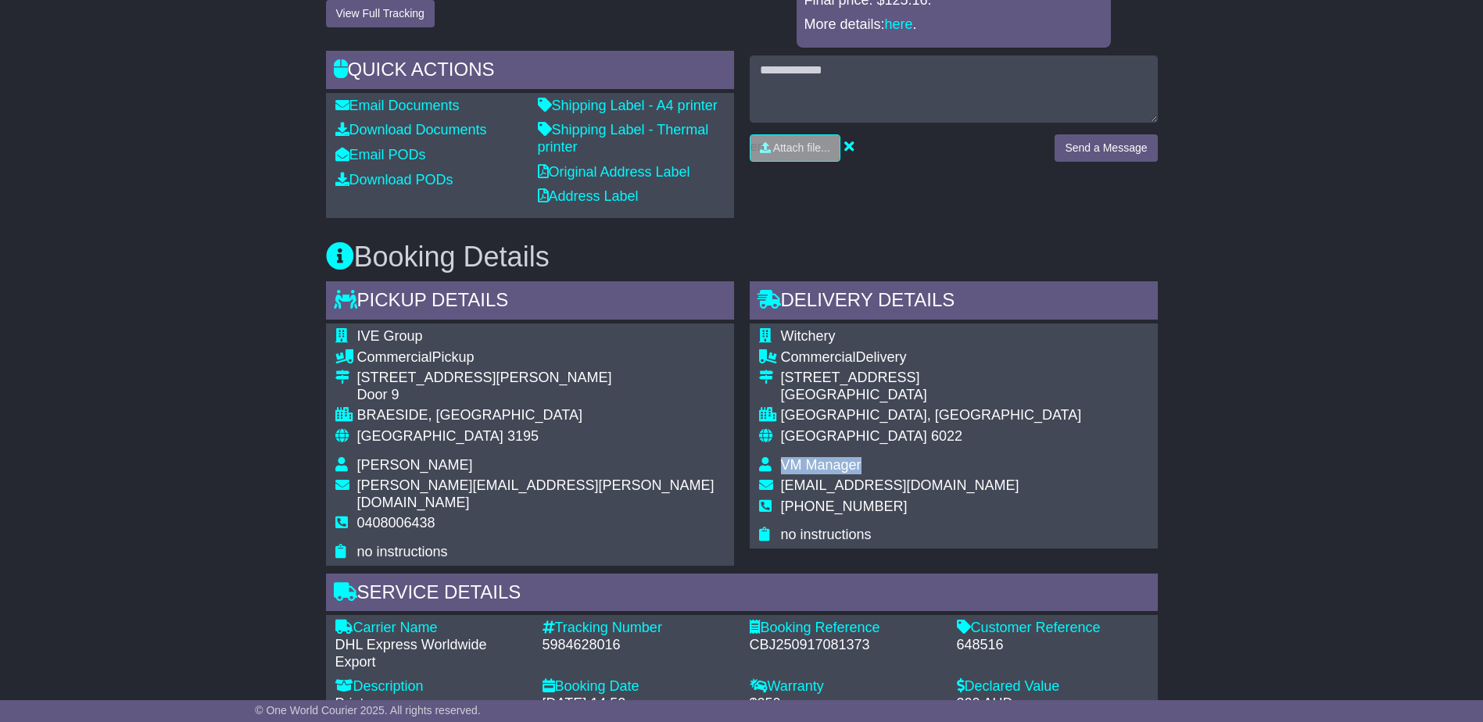
click at [781, 370] on td "179-193 Lambton Quay Harbour City Centre" at bounding box center [931, 389] width 301 height 38
copy td "179-193 Lambton Quay Harbour City Centre"
click at [829, 407] on div "WELLINGTON, Wellington Region" at bounding box center [931, 415] width 301 height 17
copy div "WELLINGTON"
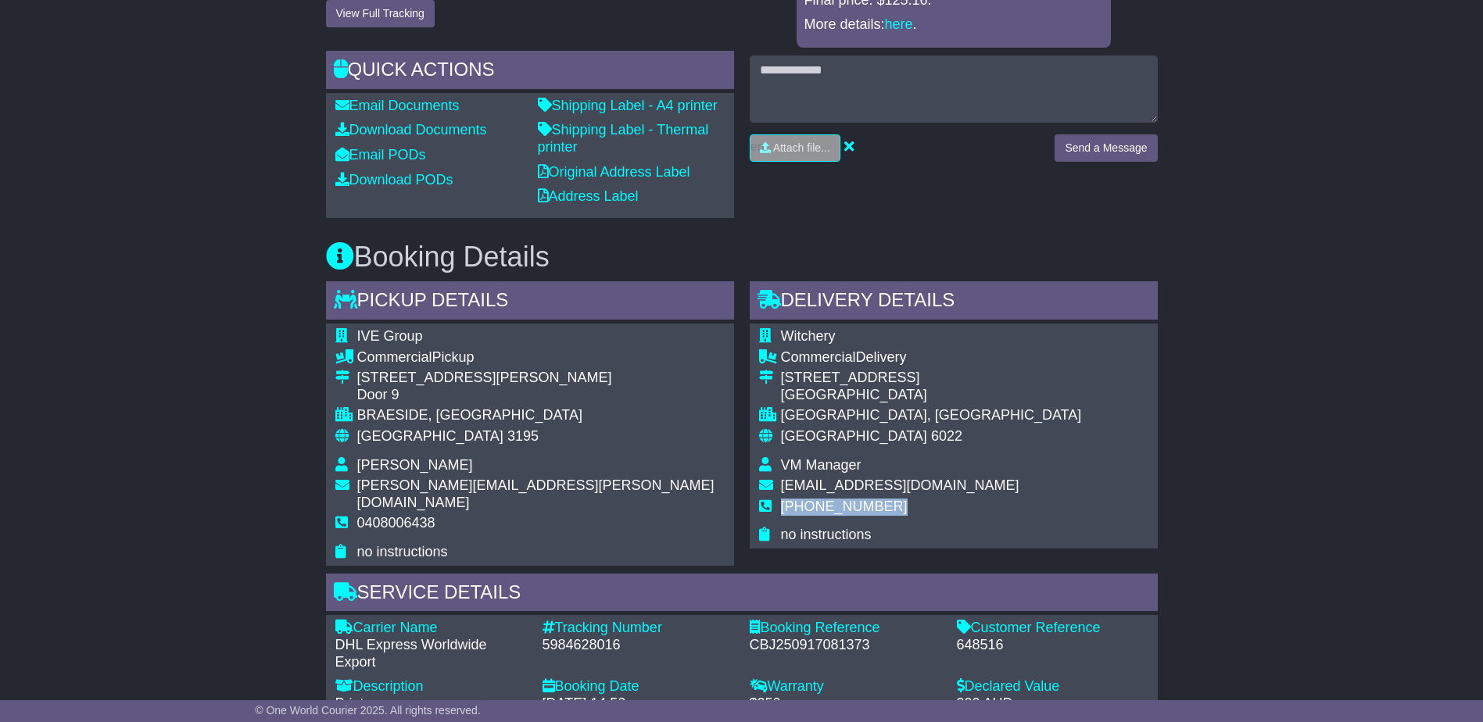
drag, startPoint x: 877, startPoint y: 488, endPoint x: 776, endPoint y: 490, distance: 100.9
click at [776, 499] on tr "+64 9 953 0282" at bounding box center [920, 513] width 323 height 29
copy tr "+64 9 953 0282"
click at [826, 328] on span "Witchery" at bounding box center [808, 336] width 55 height 16
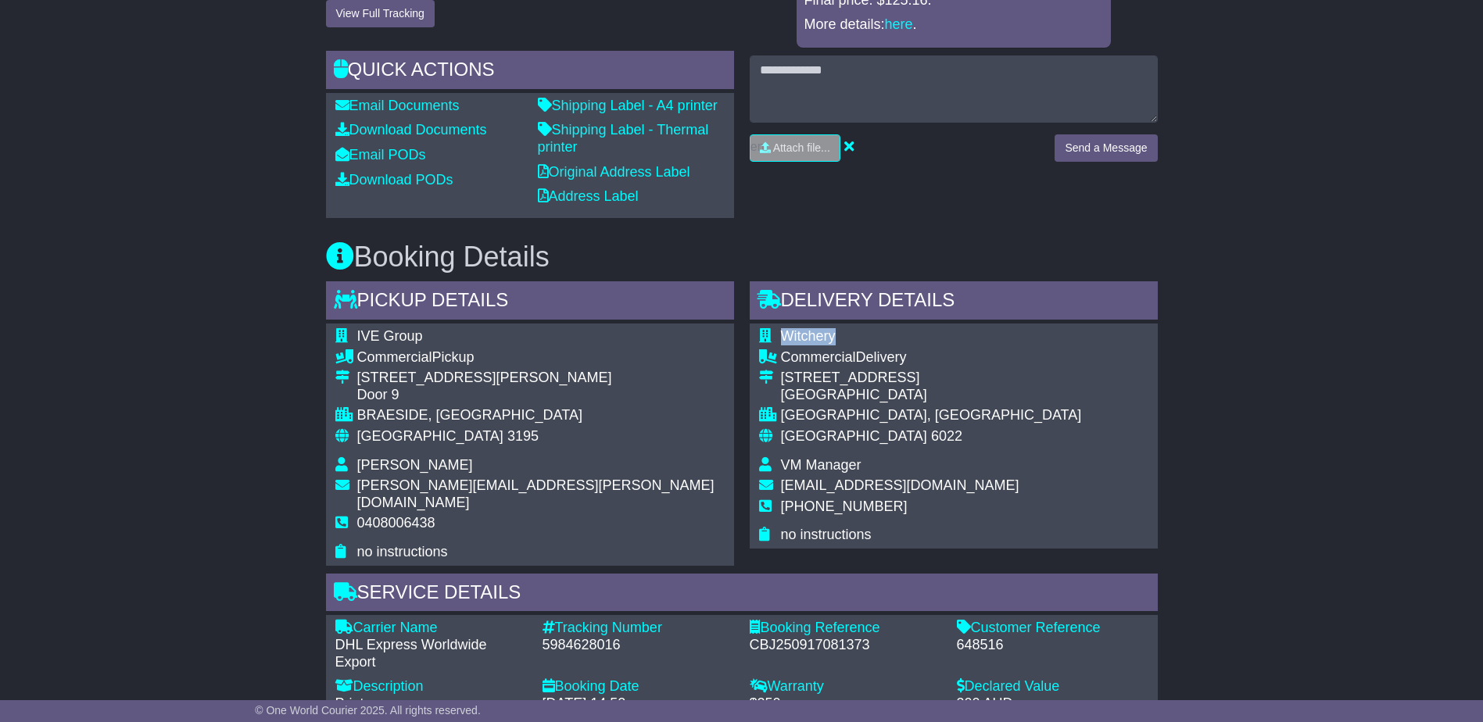
copy span "Witchery"
drag, startPoint x: 854, startPoint y: 445, endPoint x: 783, endPoint y: 450, distance: 72.1
click at [783, 457] on td "VM Manager" at bounding box center [931, 467] width 301 height 21
copy span "VM Manager"
drag, startPoint x: 883, startPoint y: 485, endPoint x: 780, endPoint y: 495, distance: 103.6
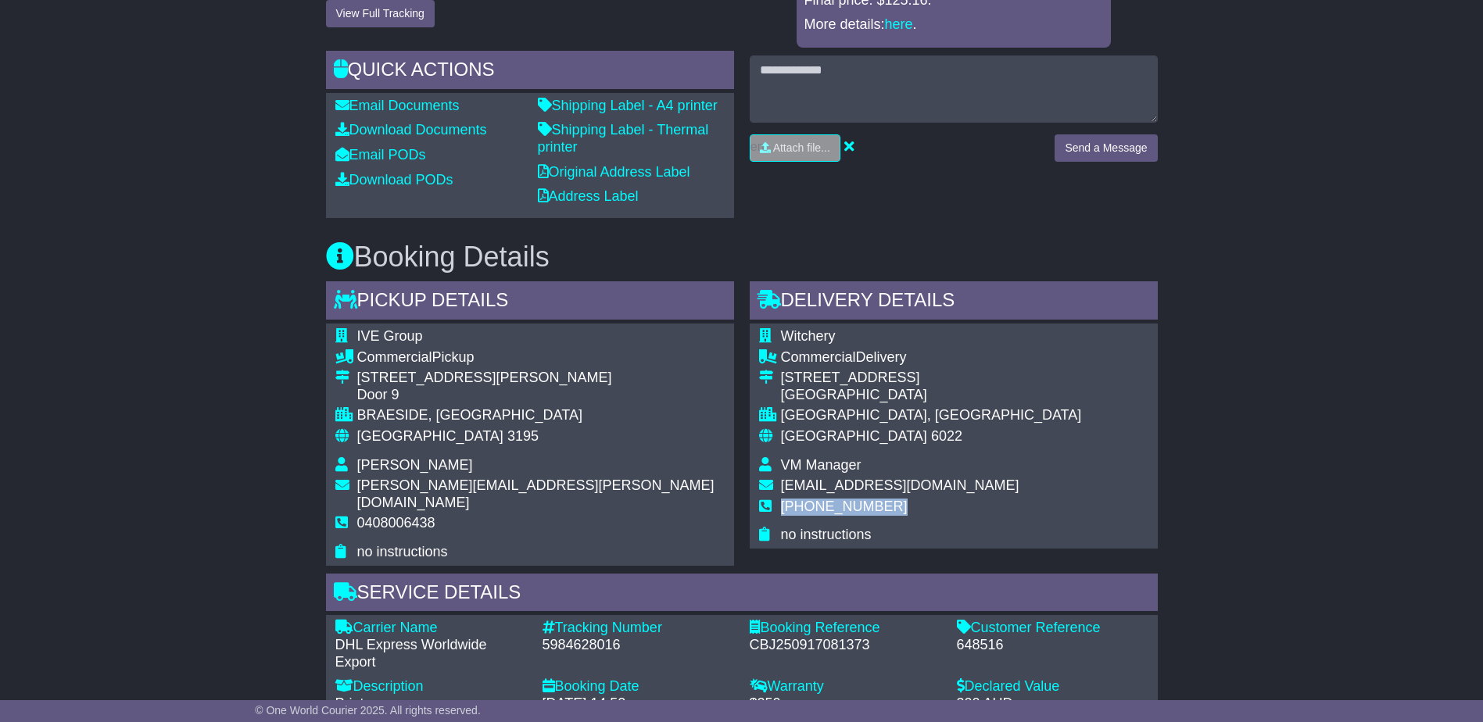
click at [781, 499] on td "+64 9 953 0282" at bounding box center [931, 513] width 301 height 29
copy span "+64 9 953 0282"
drag, startPoint x: 908, startPoint y: 378, endPoint x: 775, endPoint y: 366, distance: 133.5
click at [775, 370] on tr "179-193 Lambton Quay Harbour City Centre" at bounding box center [920, 389] width 323 height 38
copy tr "179-193 Lambton Quay Harbour City Centre"
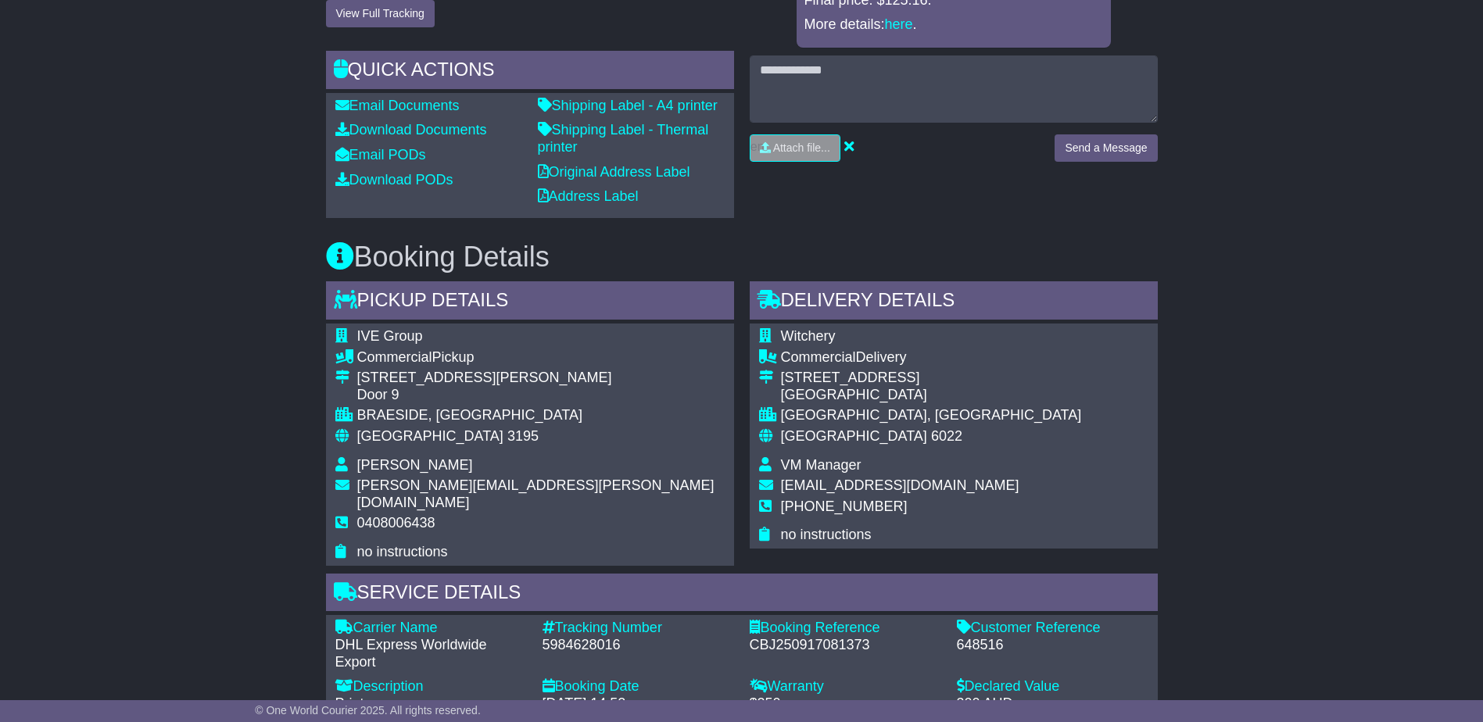
click at [831, 407] on div "WELLINGTON, Wellington Region" at bounding box center [931, 415] width 301 height 17
click at [808, 328] on span "Witchery" at bounding box center [808, 336] width 55 height 16
drag, startPoint x: 862, startPoint y: 455, endPoint x: 779, endPoint y: 449, distance: 83.0
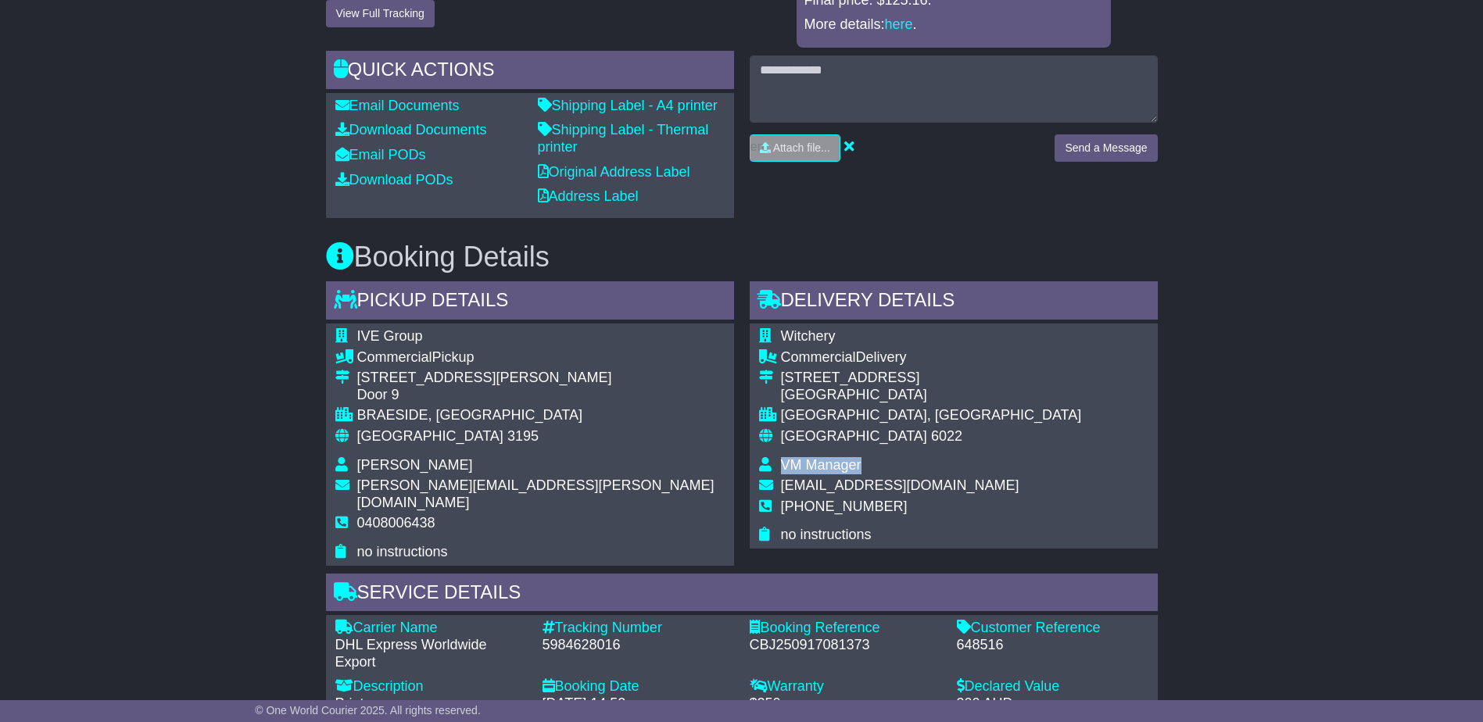
click at [779, 457] on tr "VM Manager" at bounding box center [920, 467] width 323 height 21
drag, startPoint x: 881, startPoint y: 490, endPoint x: 779, endPoint y: 499, distance: 102.0
click at [779, 499] on tr "+64 9 953 0282" at bounding box center [920, 513] width 323 height 29
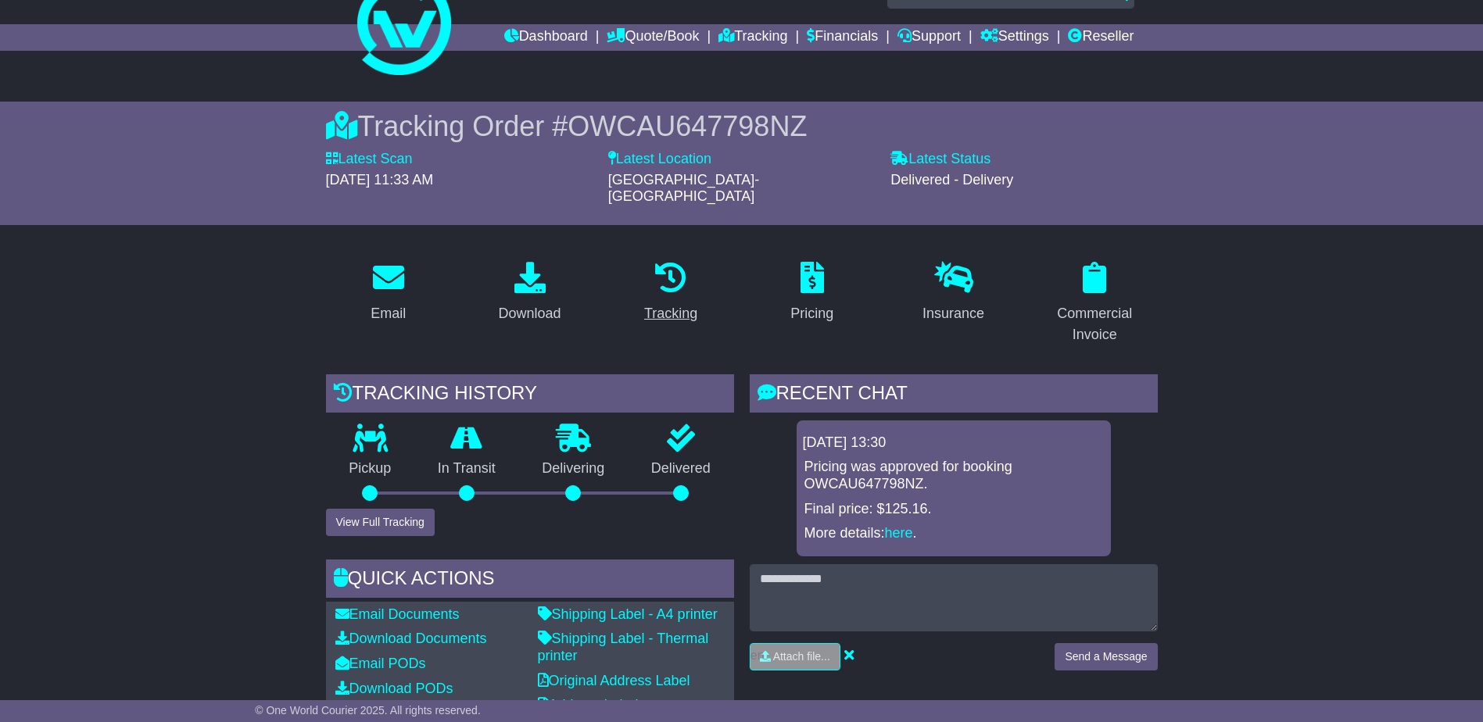
scroll to position [0, 0]
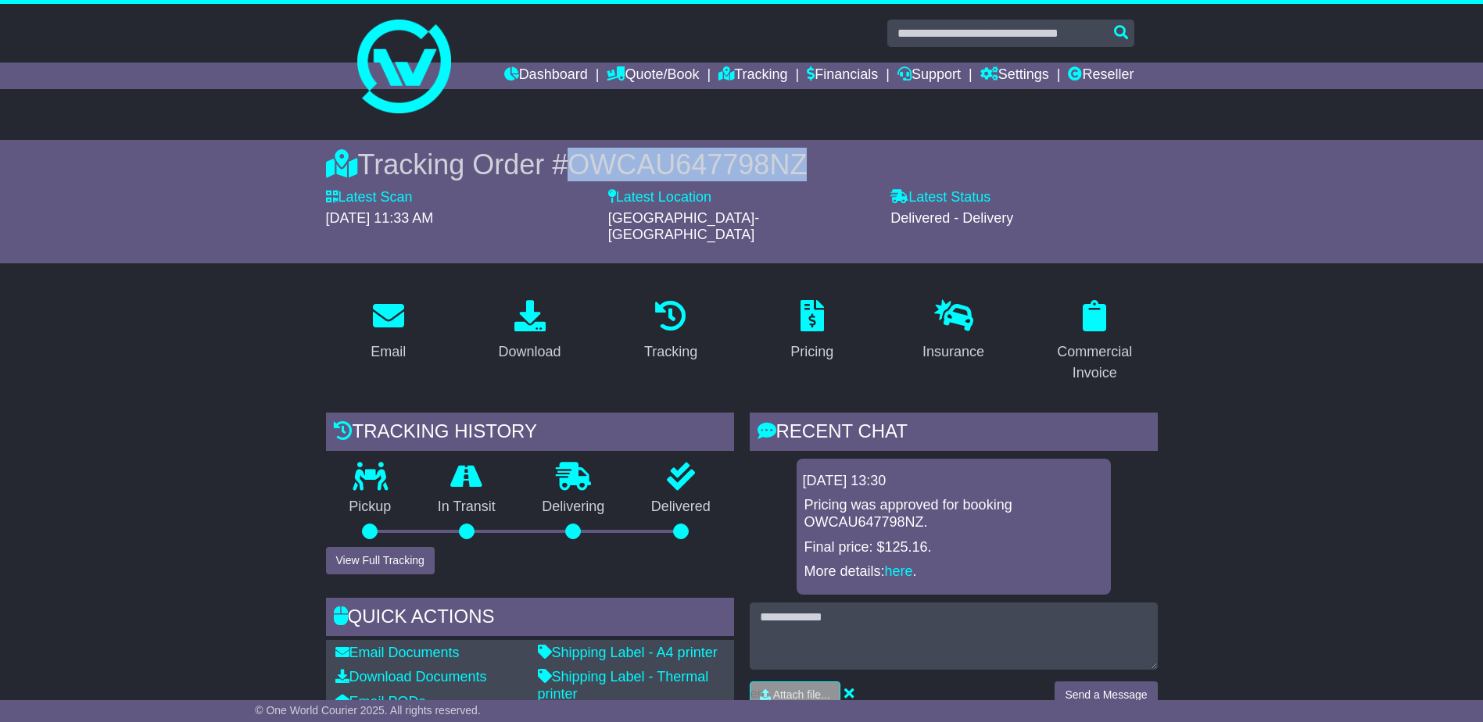
drag, startPoint x: 806, startPoint y: 159, endPoint x: 575, endPoint y: 167, distance: 230.8
click at [575, 167] on div "Tracking Order # OWCAU647798NZ" at bounding box center [742, 165] width 832 height 34
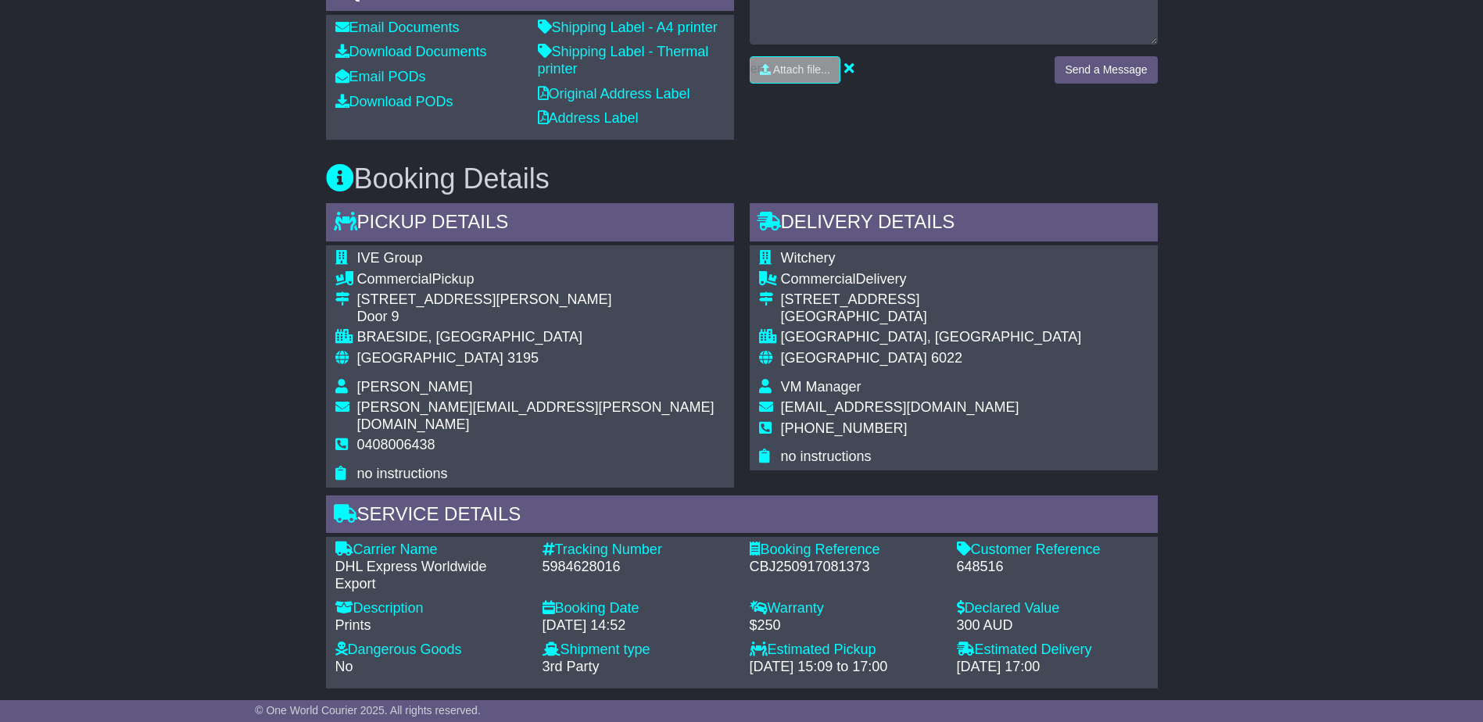
scroll to position [704, 0]
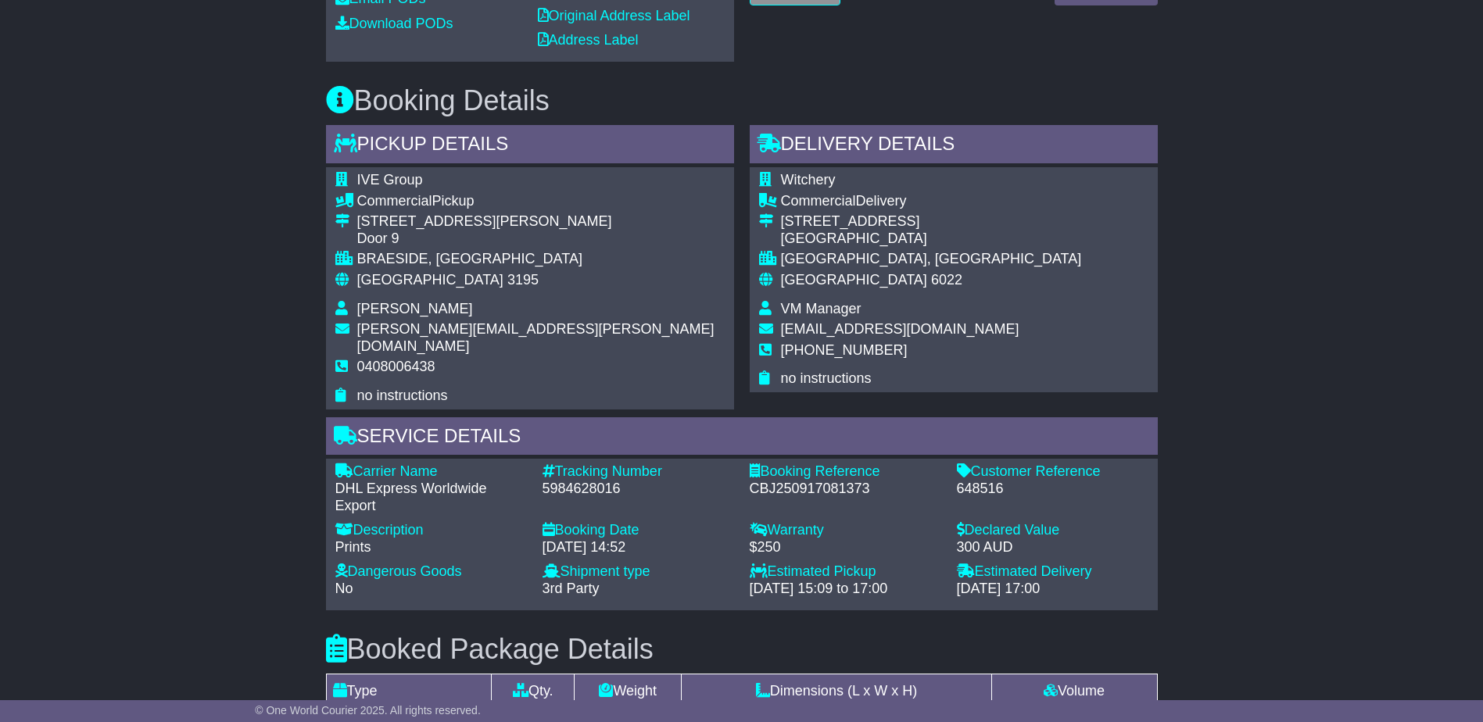
click at [983, 481] on div "648516" at bounding box center [1053, 489] width 192 height 17
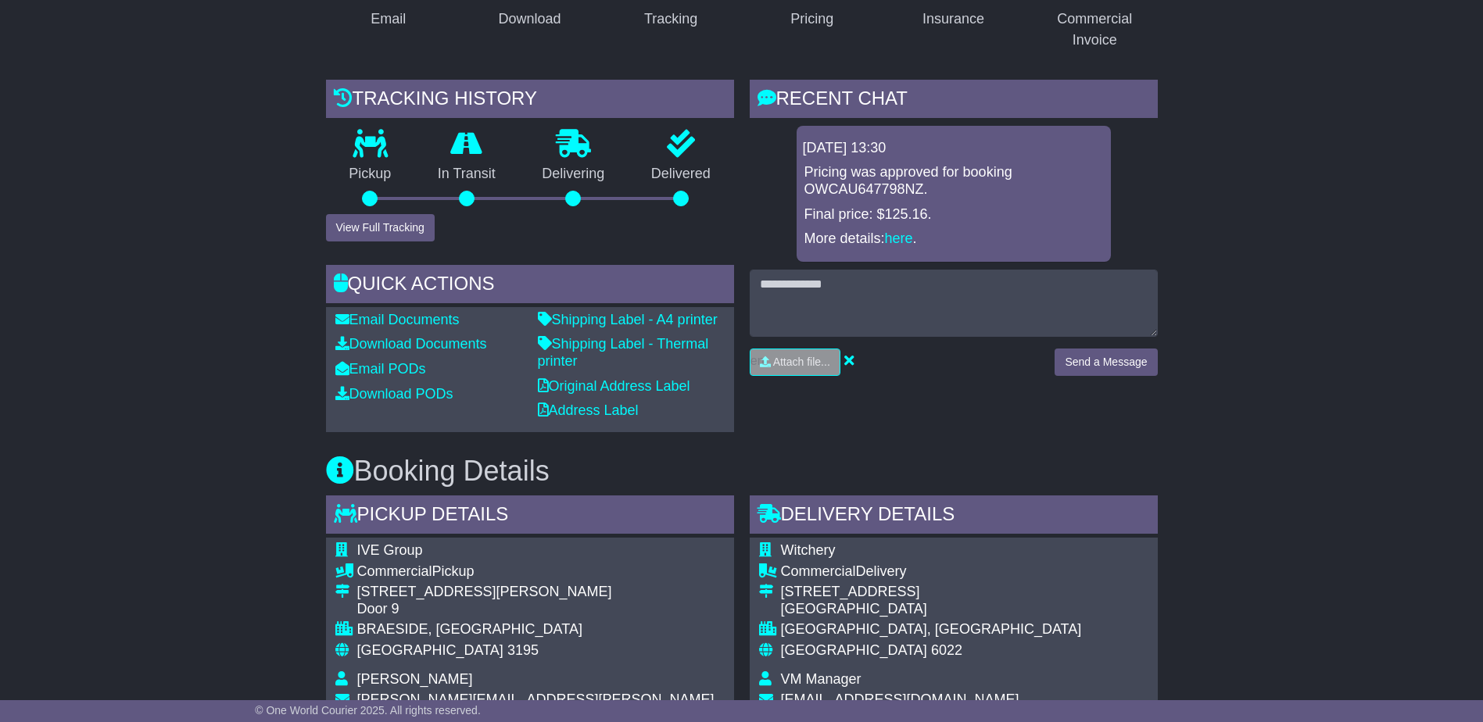
scroll to position [0, 0]
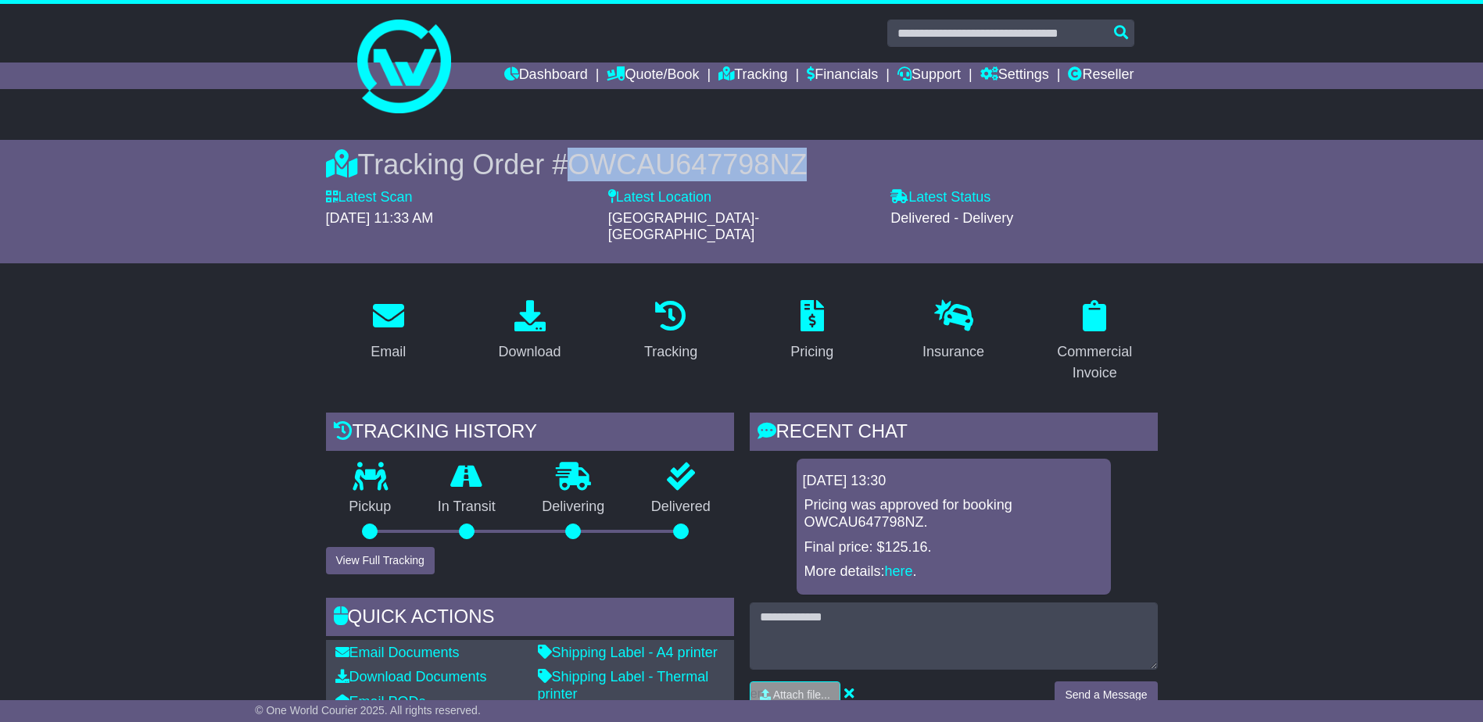
drag, startPoint x: 802, startPoint y: 157, endPoint x: 575, endPoint y: 172, distance: 228.0
click at [575, 172] on div "Tracking Order # OWCAU647798NZ" at bounding box center [742, 165] width 832 height 34
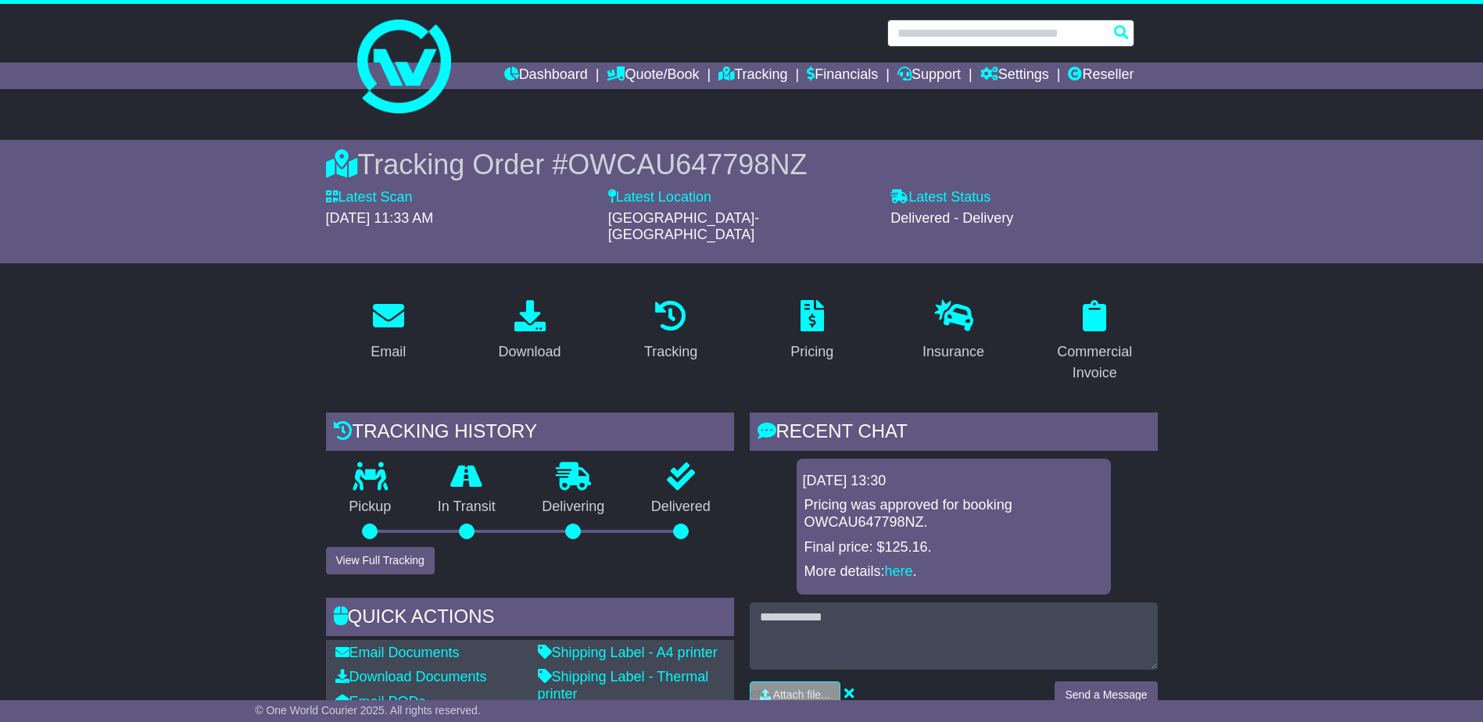
click at [1014, 32] on input "text" at bounding box center [1010, 33] width 247 height 27
paste input "**********"
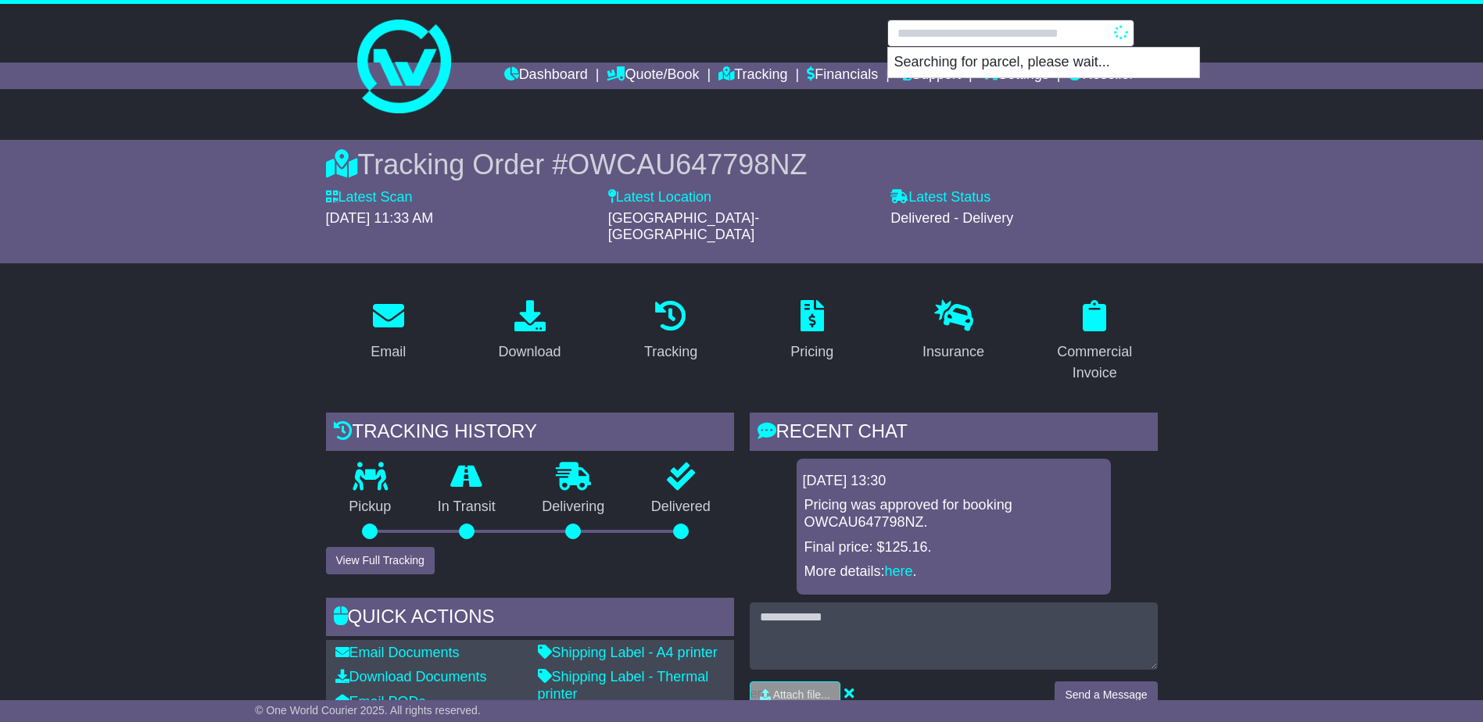
type input "**********"
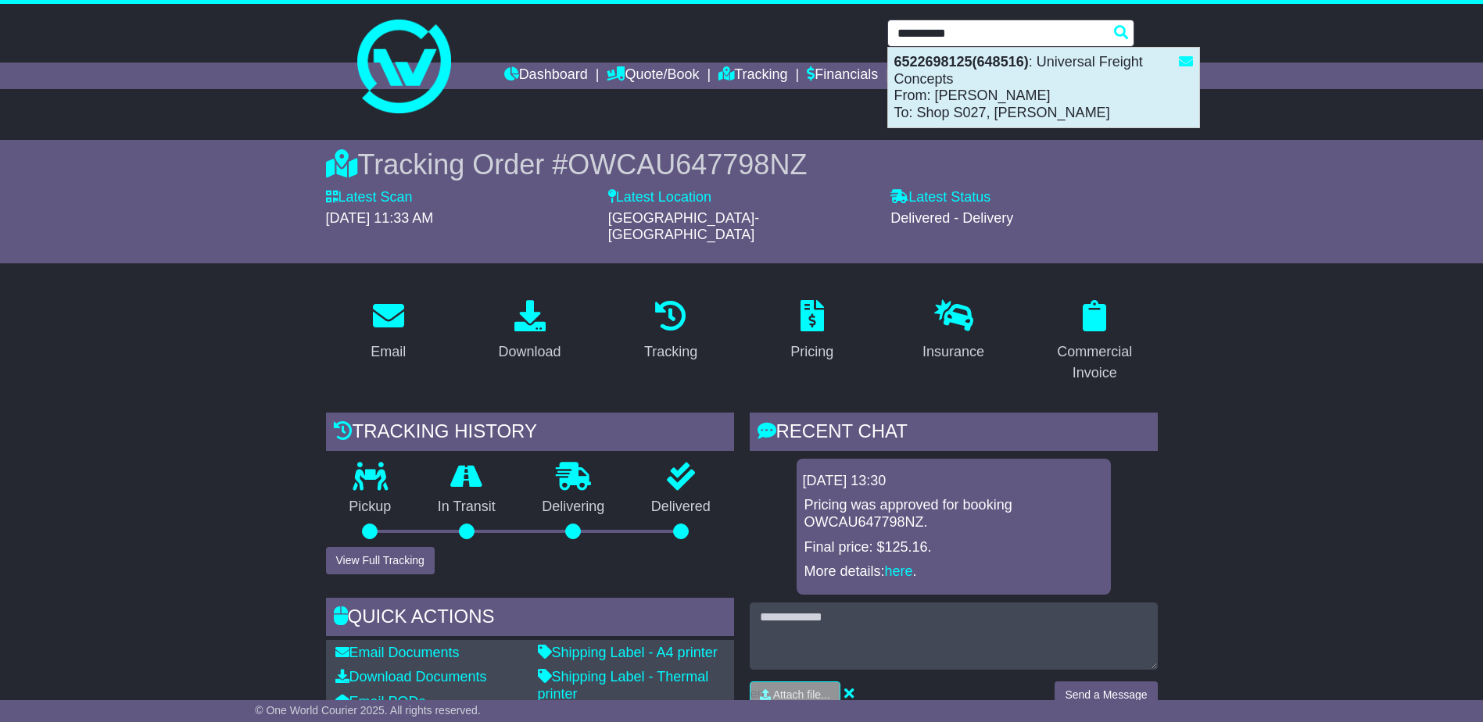
click at [1019, 88] on div "6522698125(648516) : Universal Freight Concepts From: James Nowak To: Shop S027…" at bounding box center [1043, 88] width 311 height 80
